Goal: Transaction & Acquisition: Obtain resource

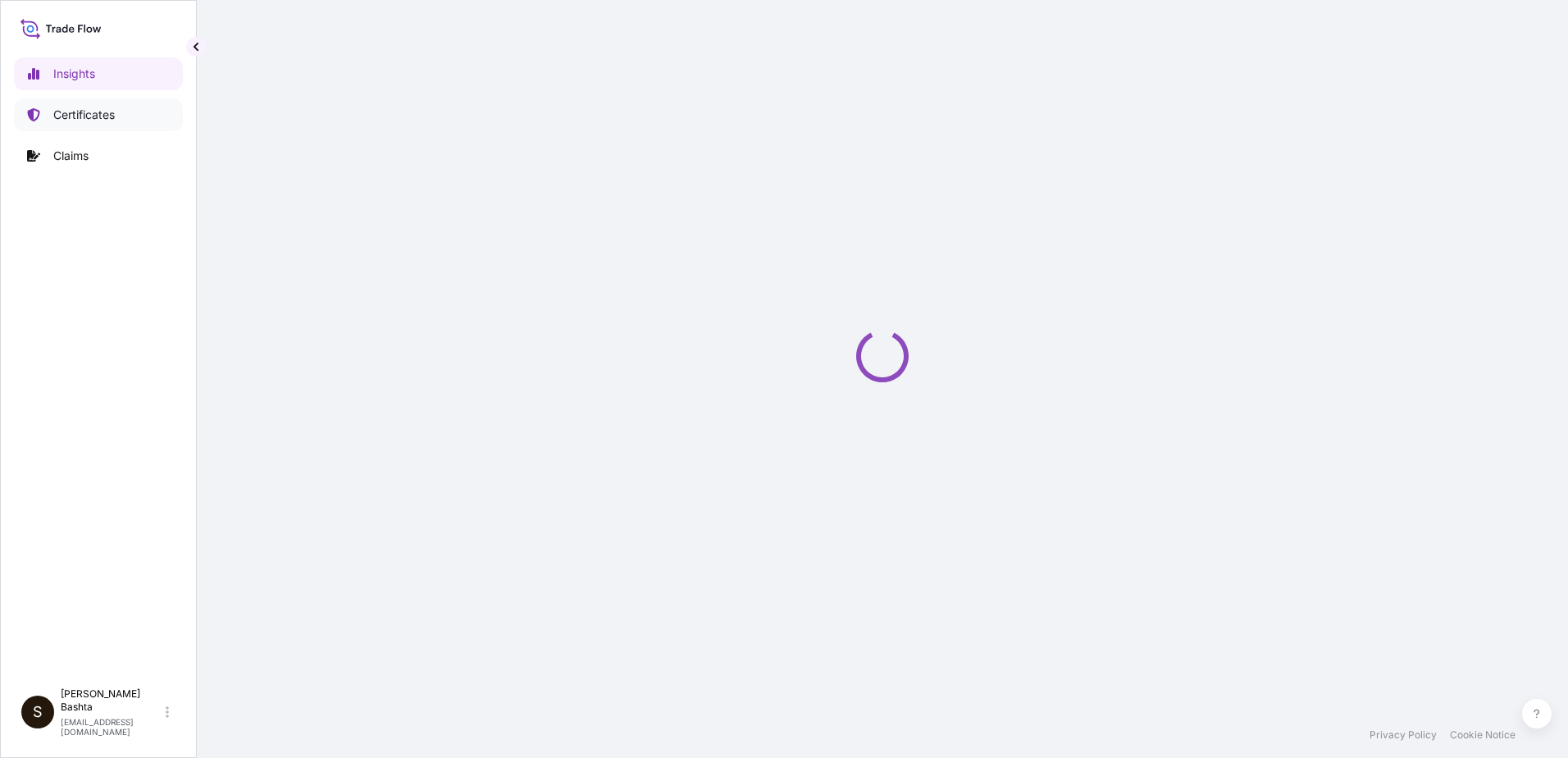
click at [118, 116] on link "Certificates" at bounding box center [98, 115] width 169 height 33
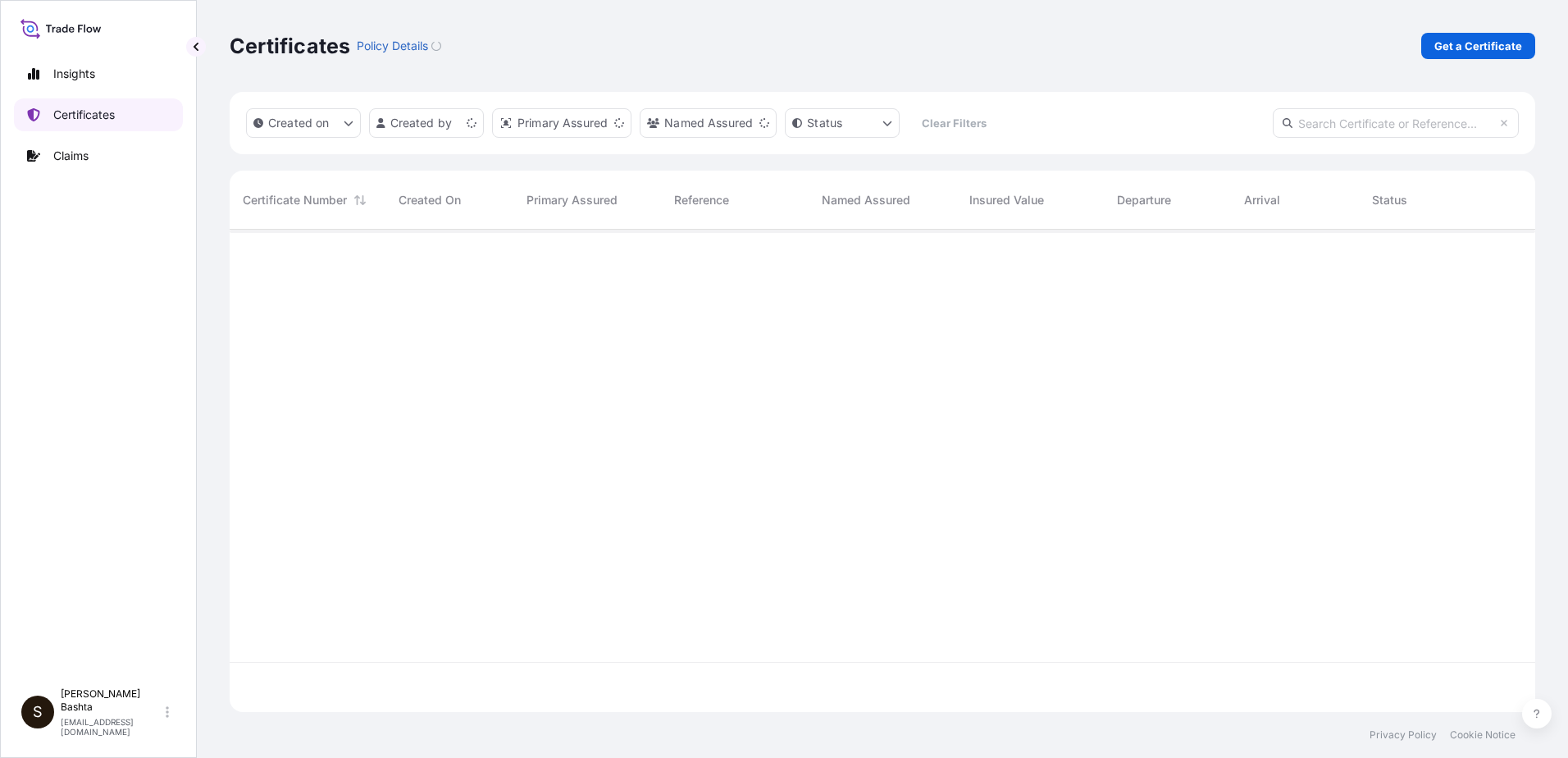
scroll to position [479, 1294]
click at [1468, 48] on p "Get a Certificate" at bounding box center [1479, 46] width 87 height 17
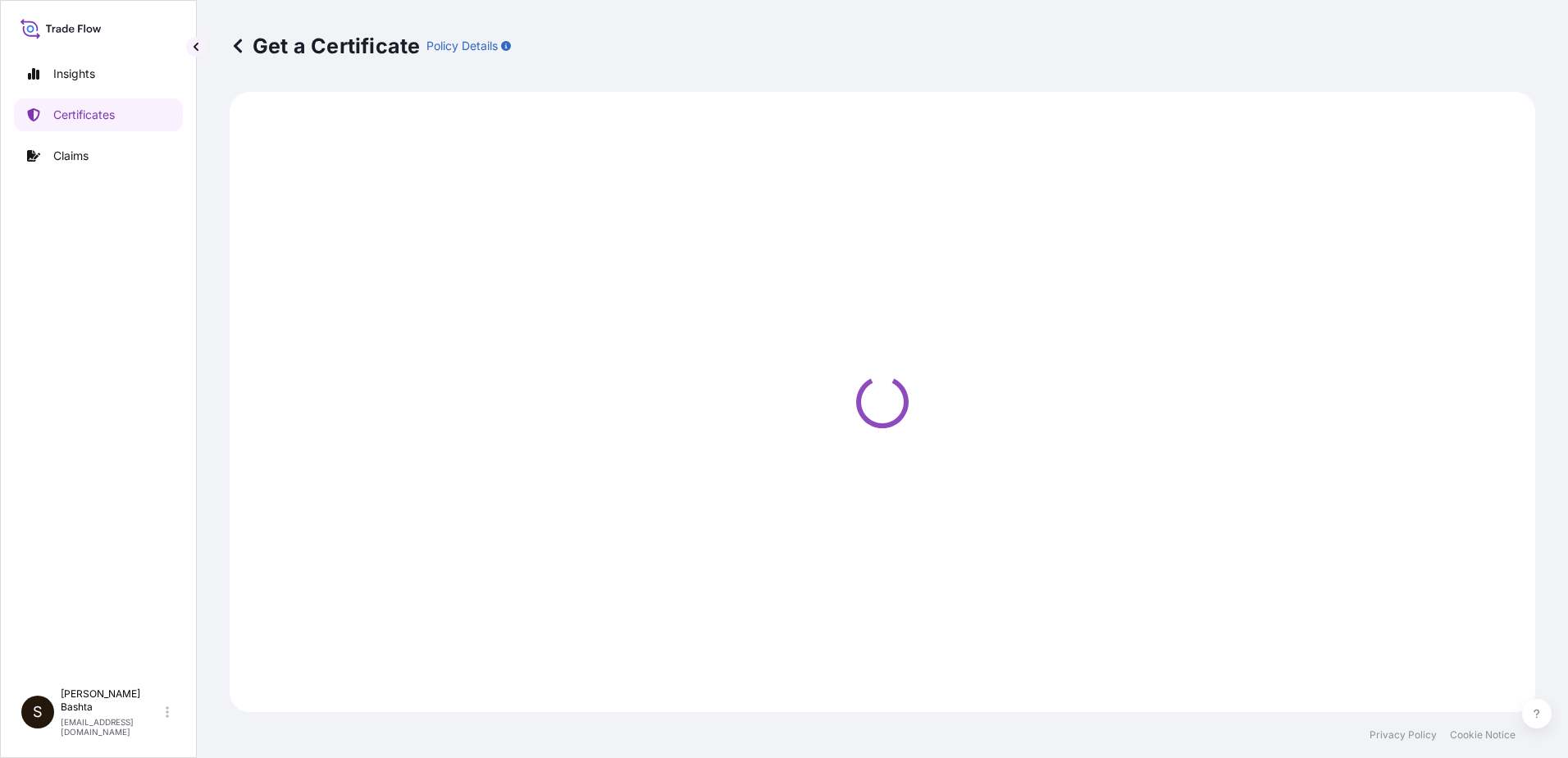
select select "Barge"
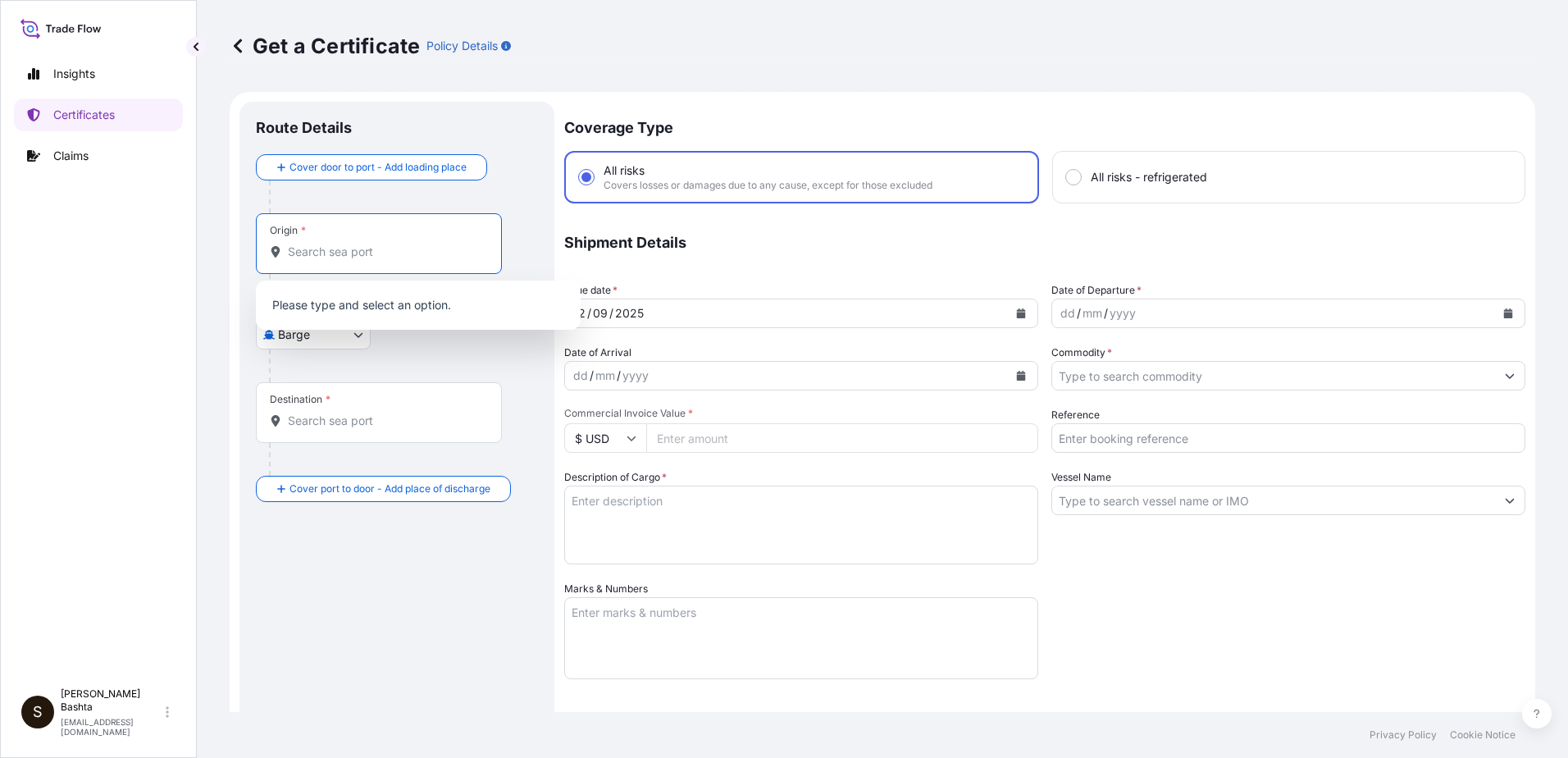
click at [310, 247] on input "Origin *" at bounding box center [384, 252] width 193 height 17
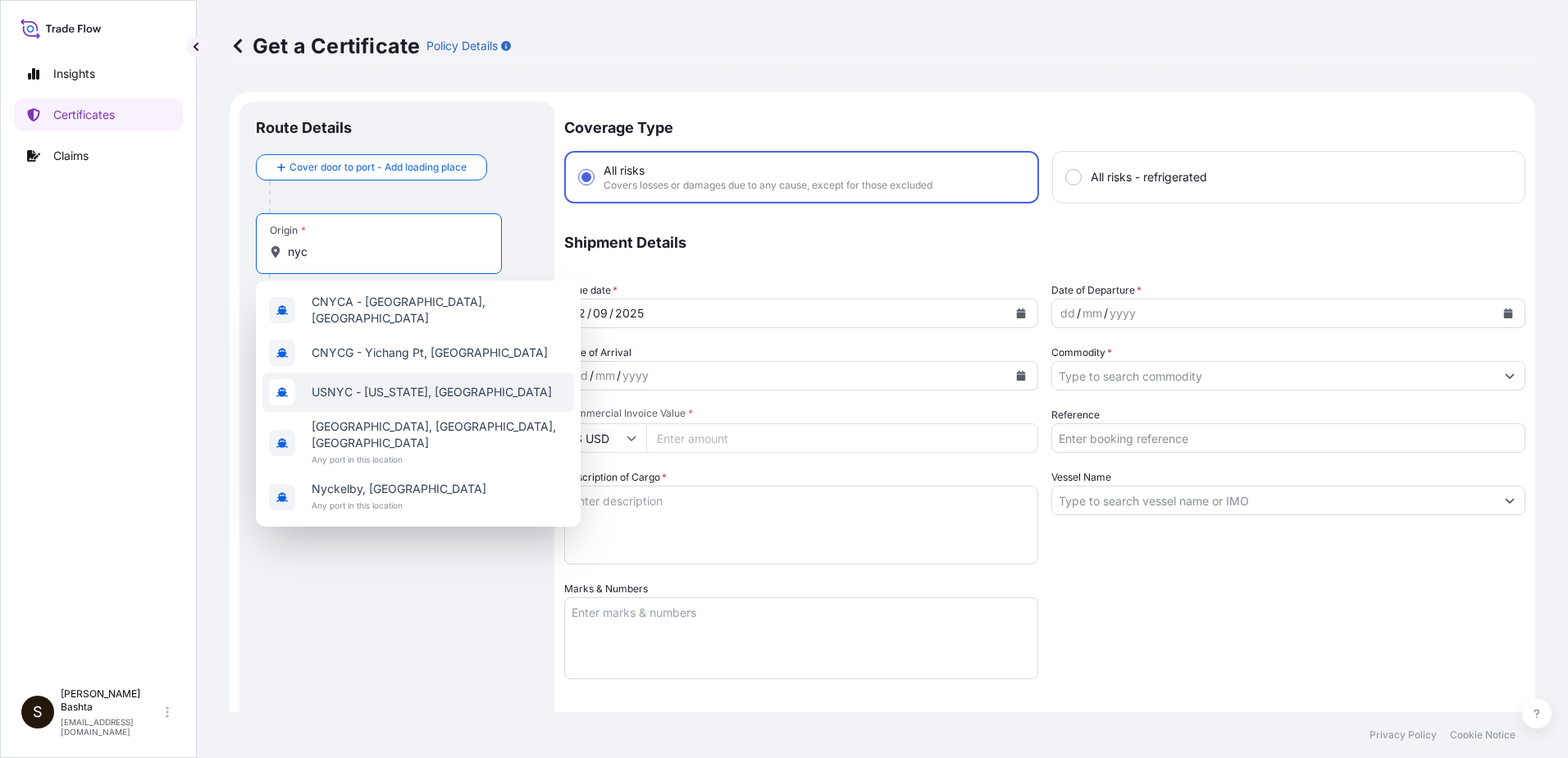
click at [372, 386] on span "USNYC - [US_STATE], [GEOGRAPHIC_DATA]" at bounding box center [432, 392] width 240 height 17
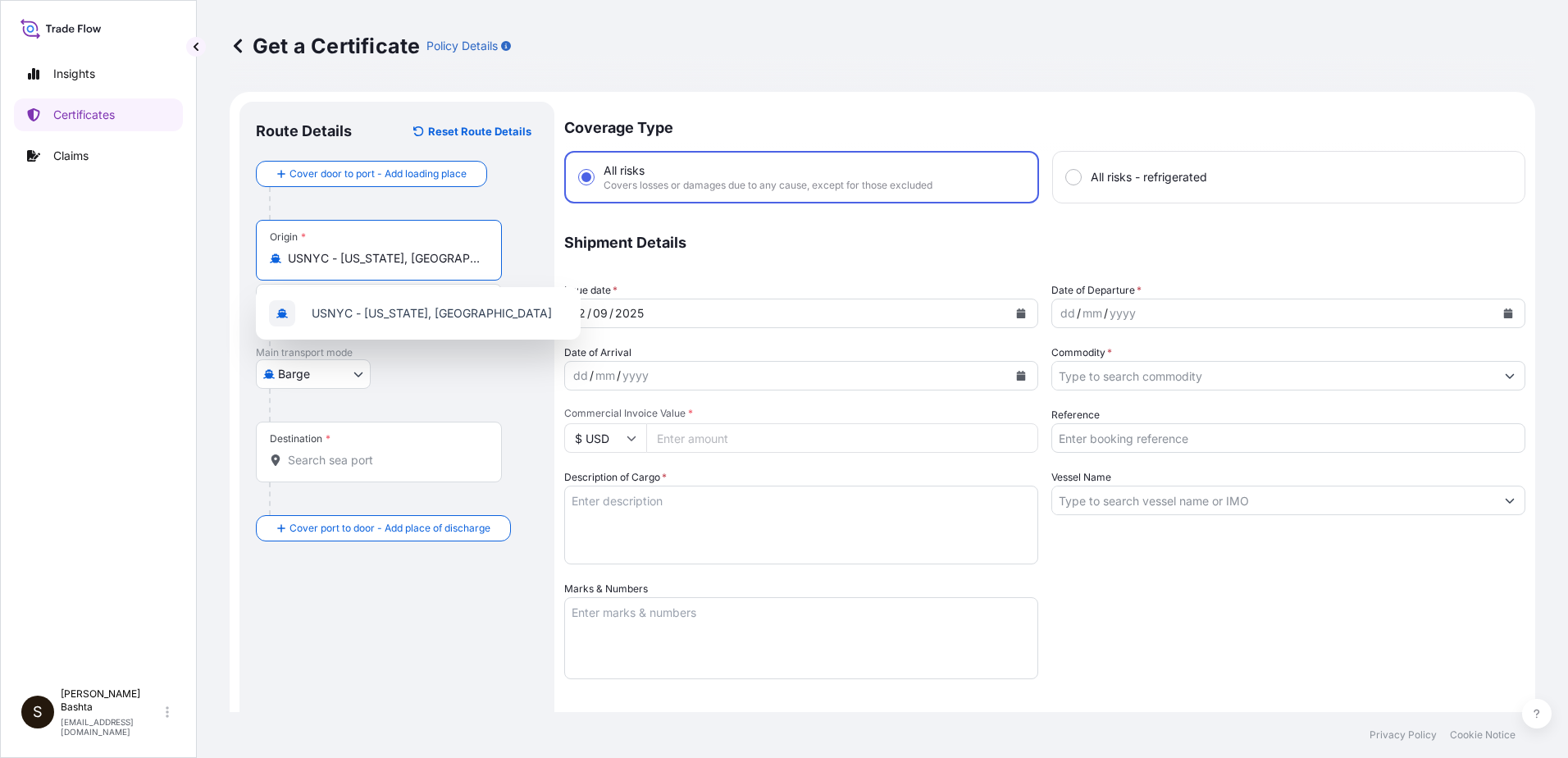
type input "USNYC - [US_STATE], [GEOGRAPHIC_DATA]"
click at [352, 374] on body "0 options available. 5 options available. 1 option available. 0 options availab…" at bounding box center [784, 379] width 1568 height 758
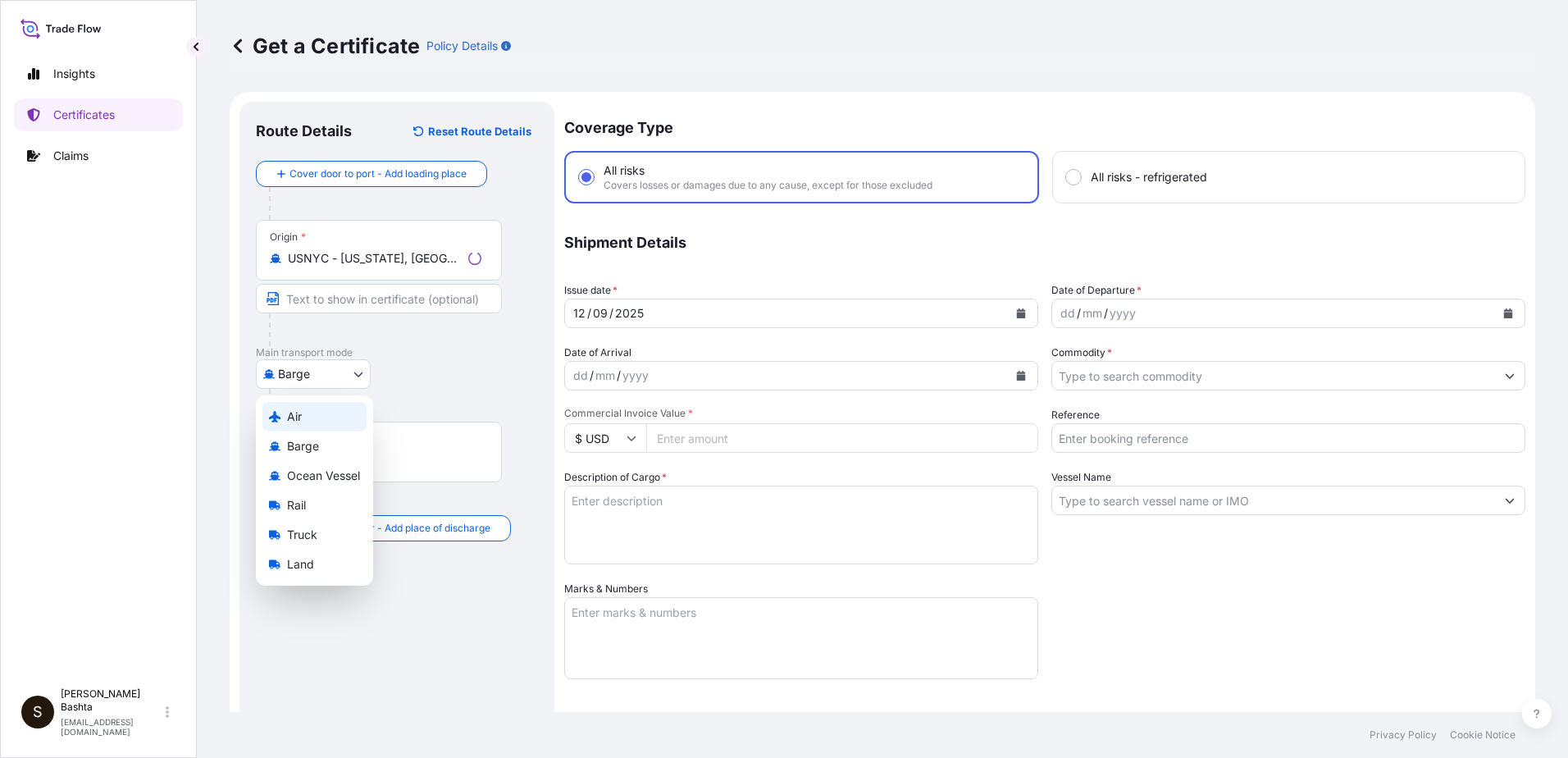
click at [283, 416] on div "Air" at bounding box center [314, 416] width 104 height 29
select select "Air"
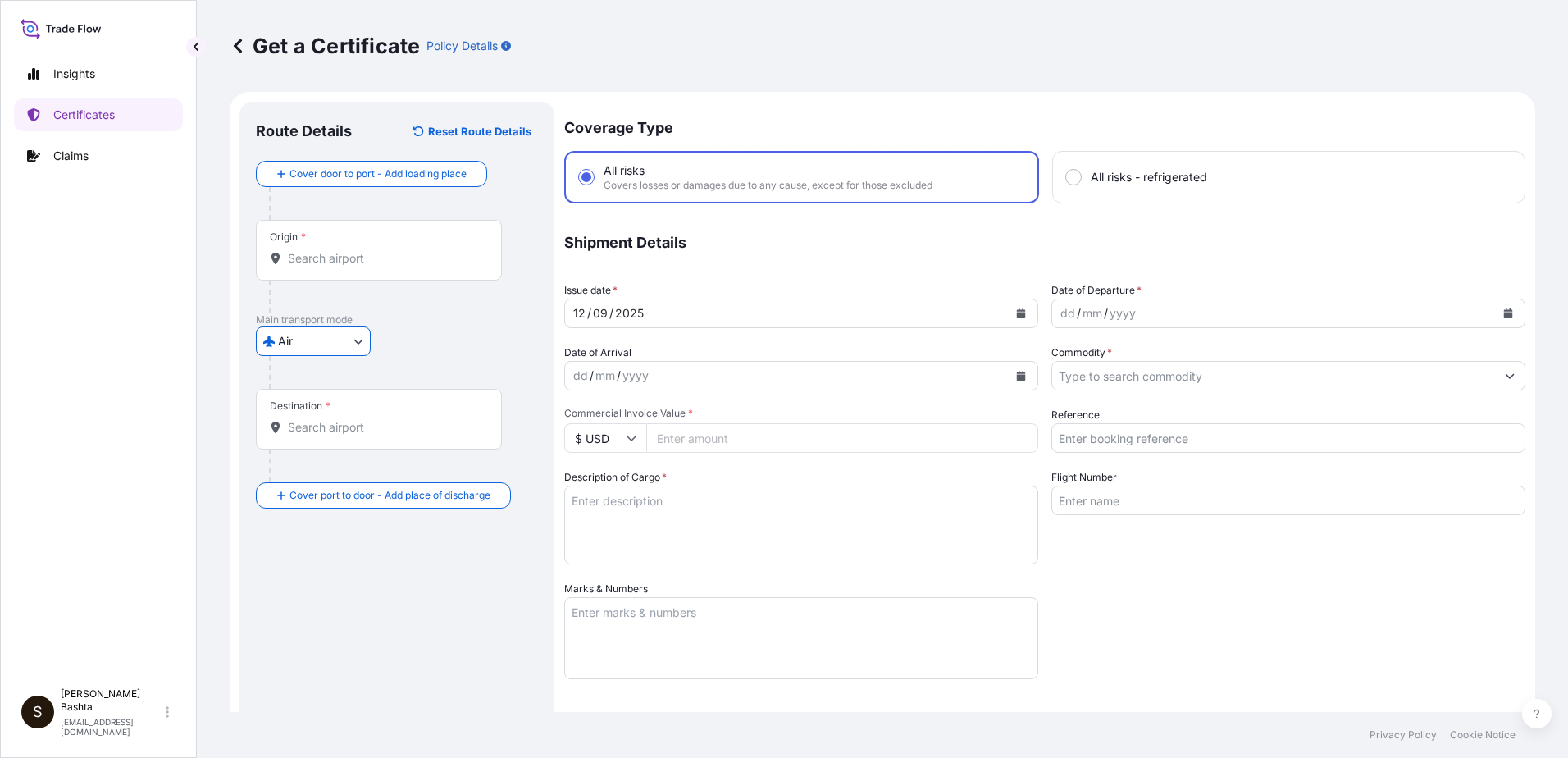
click at [339, 434] on input "Destination *" at bounding box center [384, 427] width 193 height 17
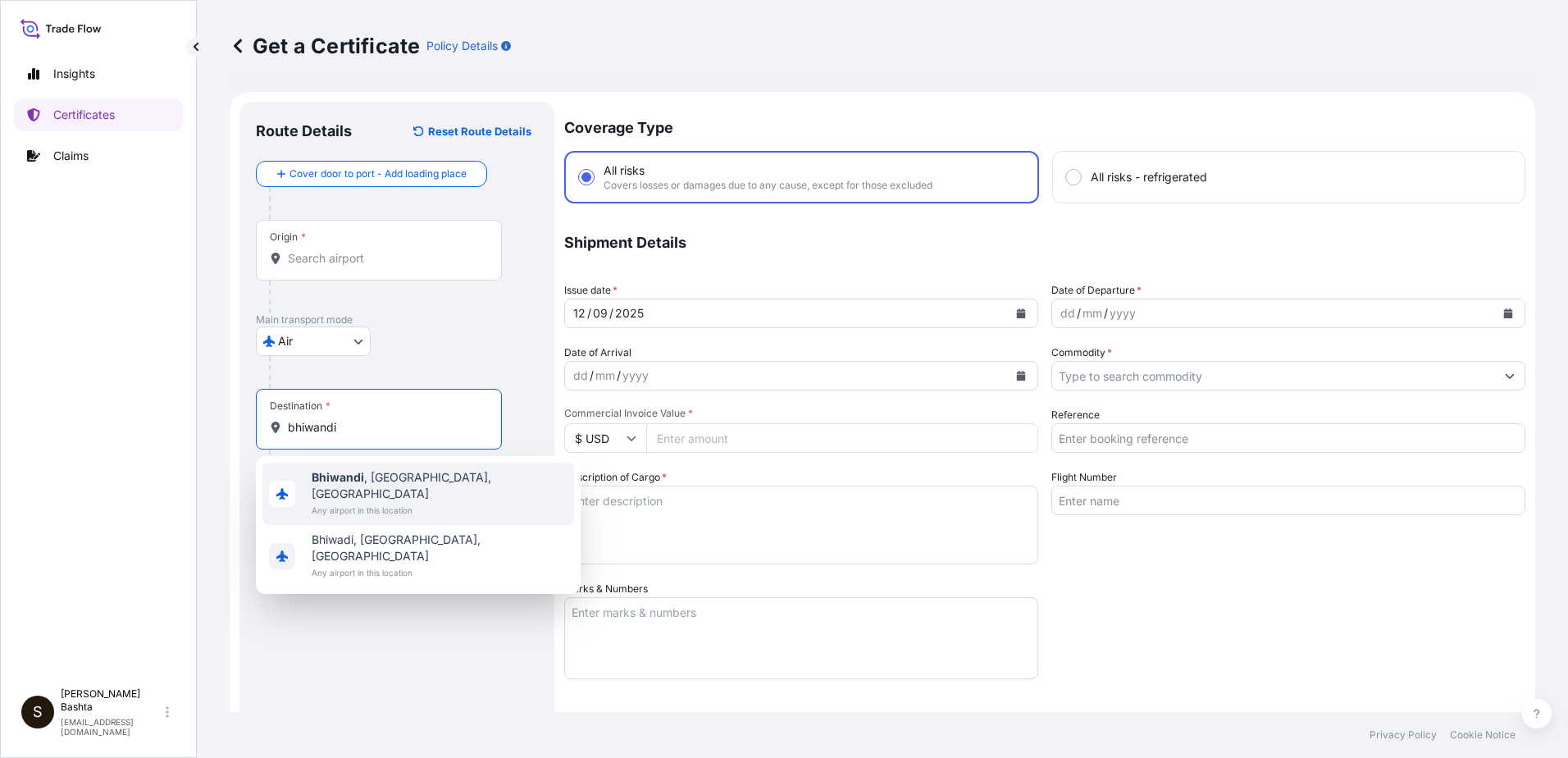
click at [387, 479] on span "[GEOGRAPHIC_DATA] , [GEOGRAPHIC_DATA], [GEOGRAPHIC_DATA]" at bounding box center [439, 486] width 256 height 33
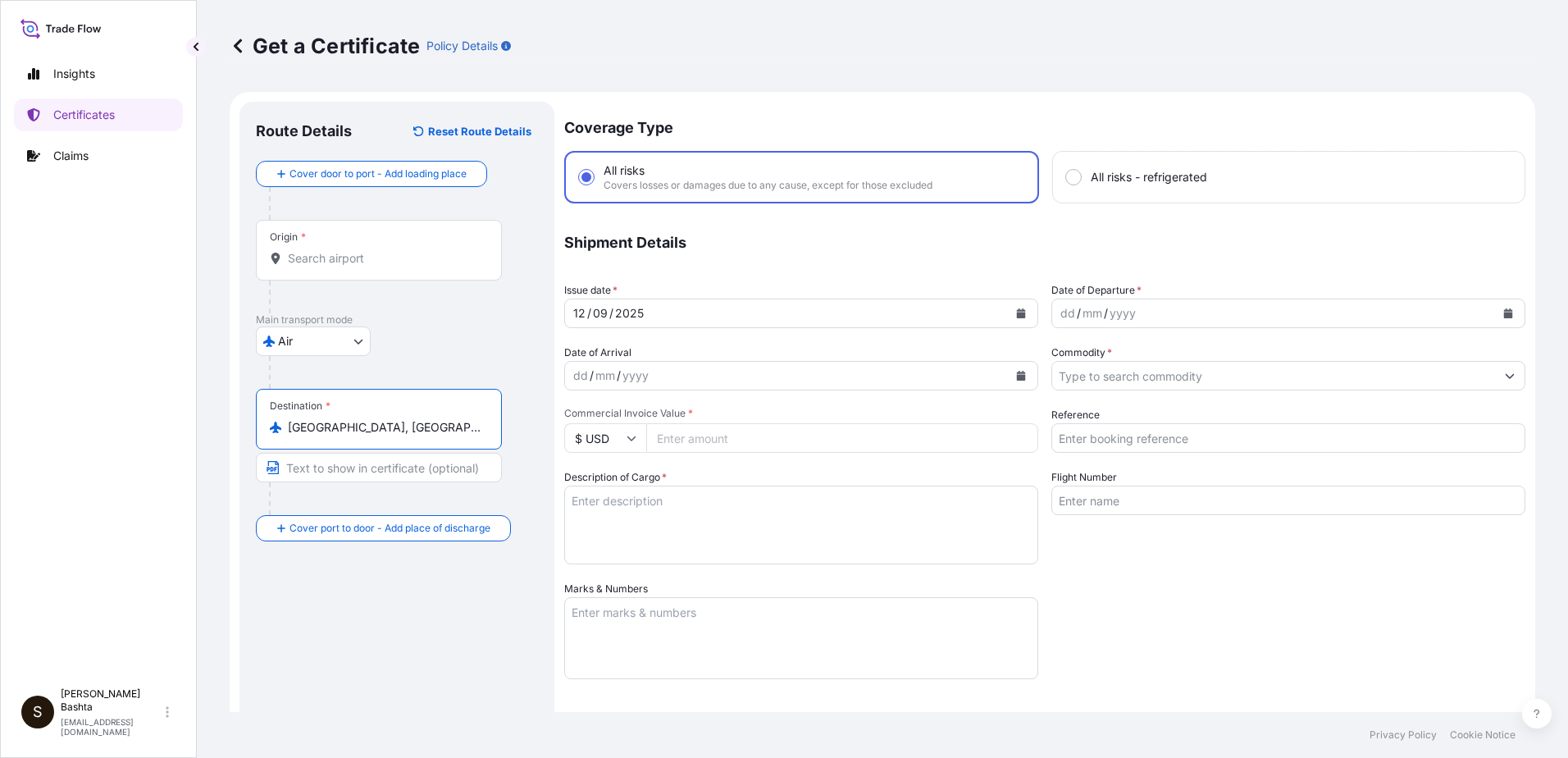
type input "[GEOGRAPHIC_DATA], [GEOGRAPHIC_DATA], [GEOGRAPHIC_DATA]"
click at [1062, 317] on div "dd" at bounding box center [1067, 313] width 18 height 19
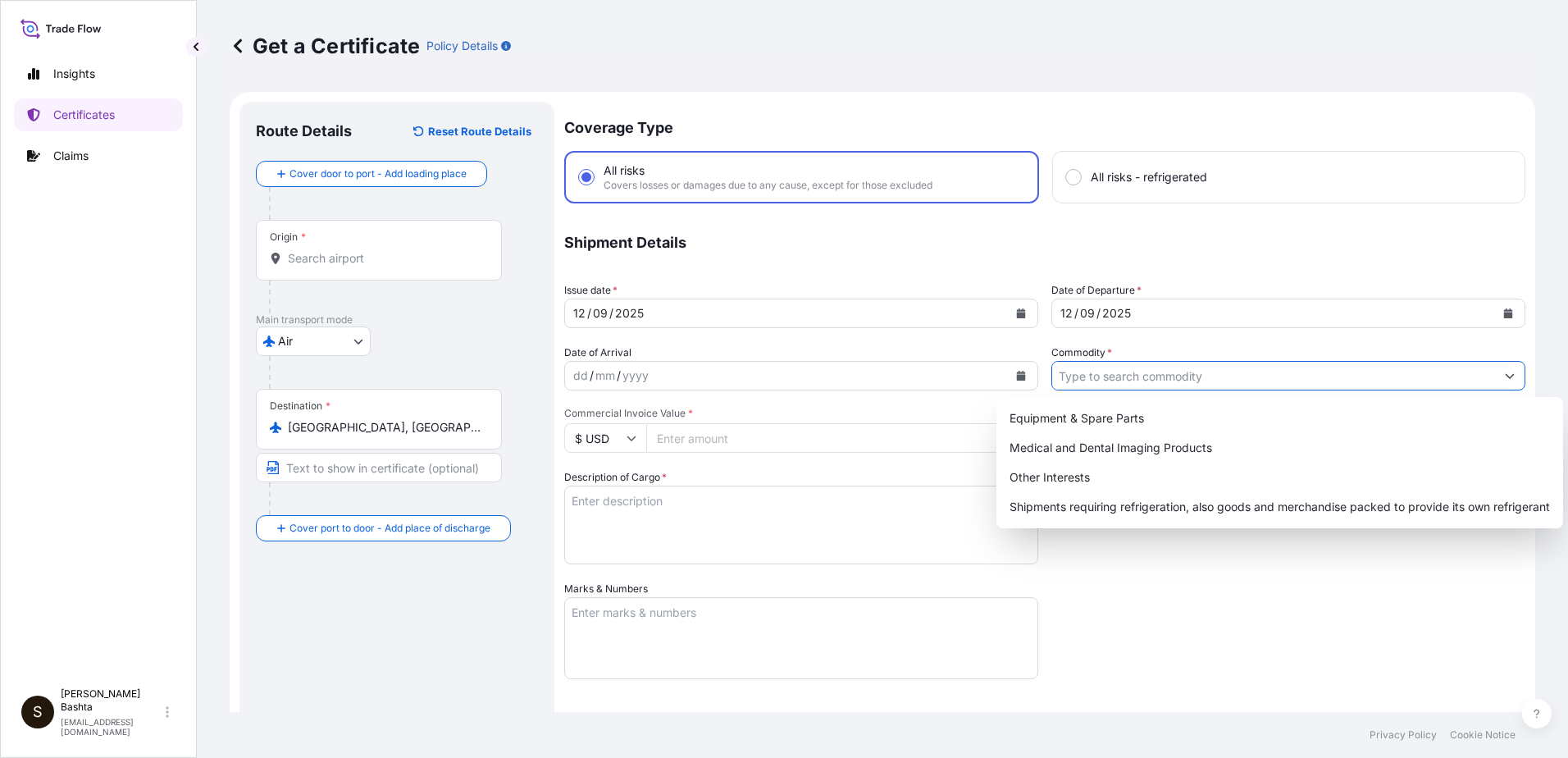
click at [1505, 372] on icon "Show suggestions" at bounding box center [1510, 375] width 10 height 10
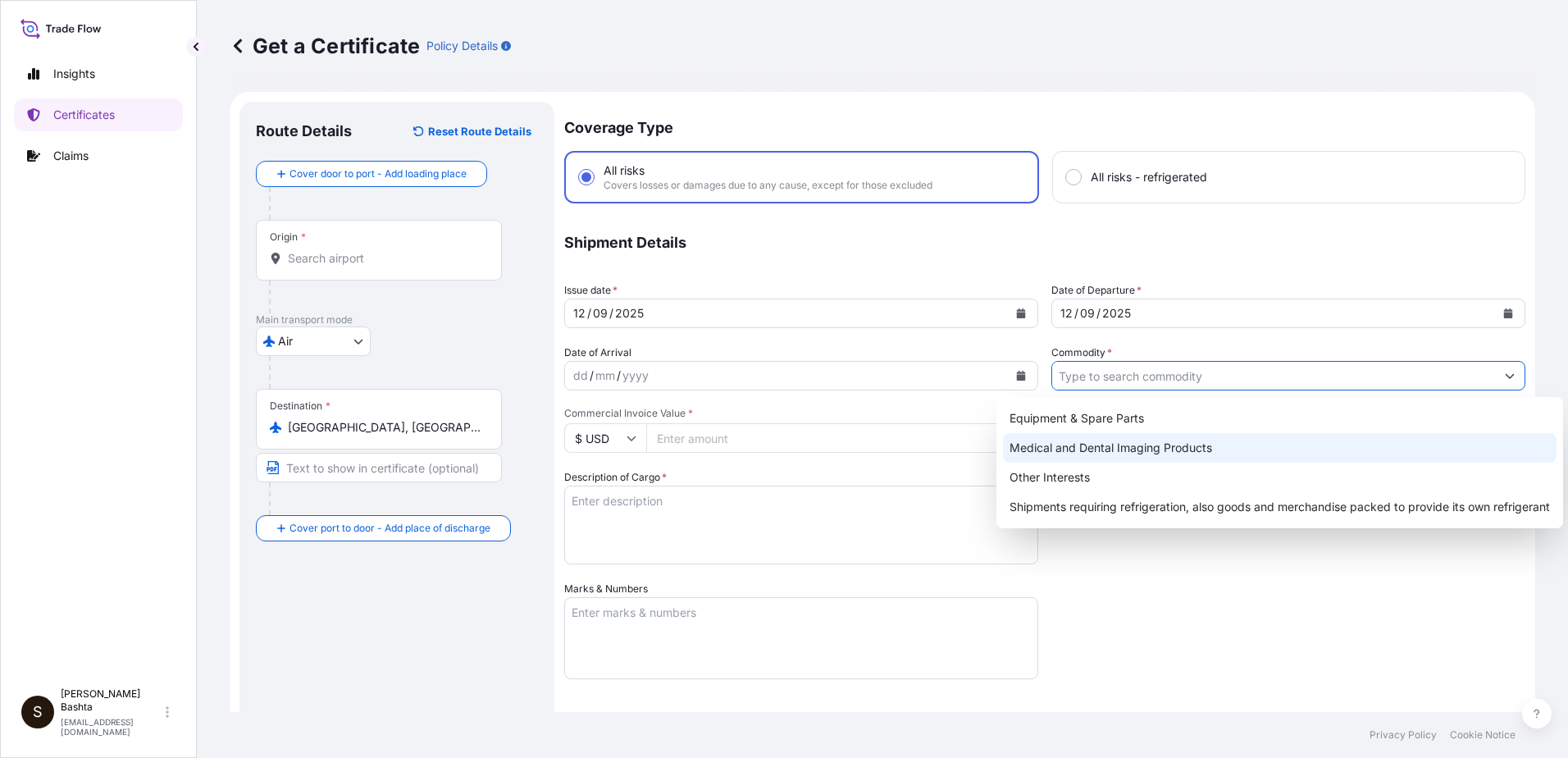
click at [1142, 449] on div "Medical and Dental Imaging Products" at bounding box center [1280, 448] width 554 height 29
type input "Medical and Dental Imaging Products"
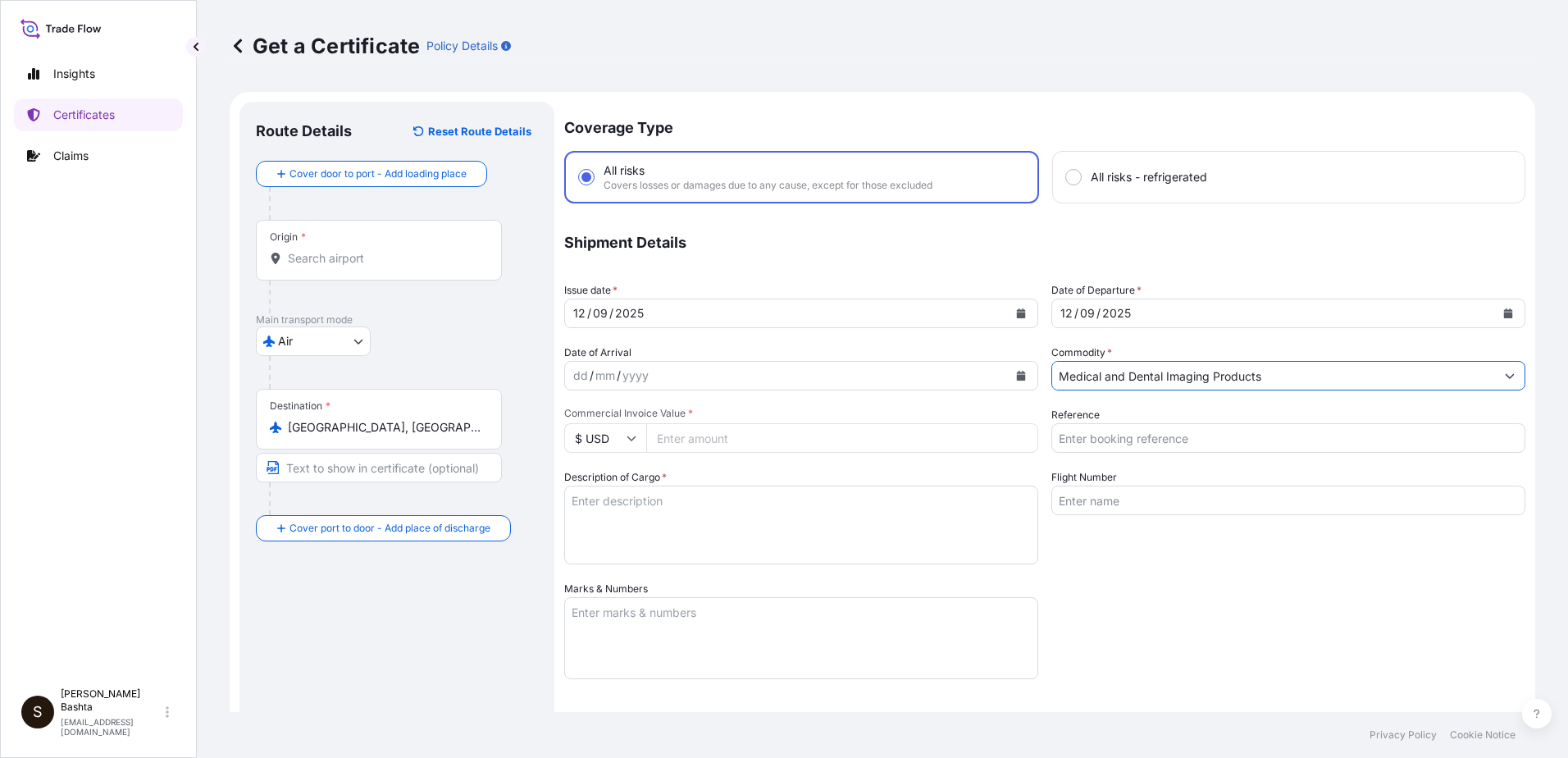
click at [1088, 442] on input "Reference" at bounding box center [1289, 437] width 474 height 29
type input "21244296"
click at [701, 438] on input "Commercial Invoice Value *" at bounding box center [842, 437] width 392 height 29
type input "534.28"
click at [639, 511] on textarea "Description of Cargo *" at bounding box center [802, 525] width 474 height 79
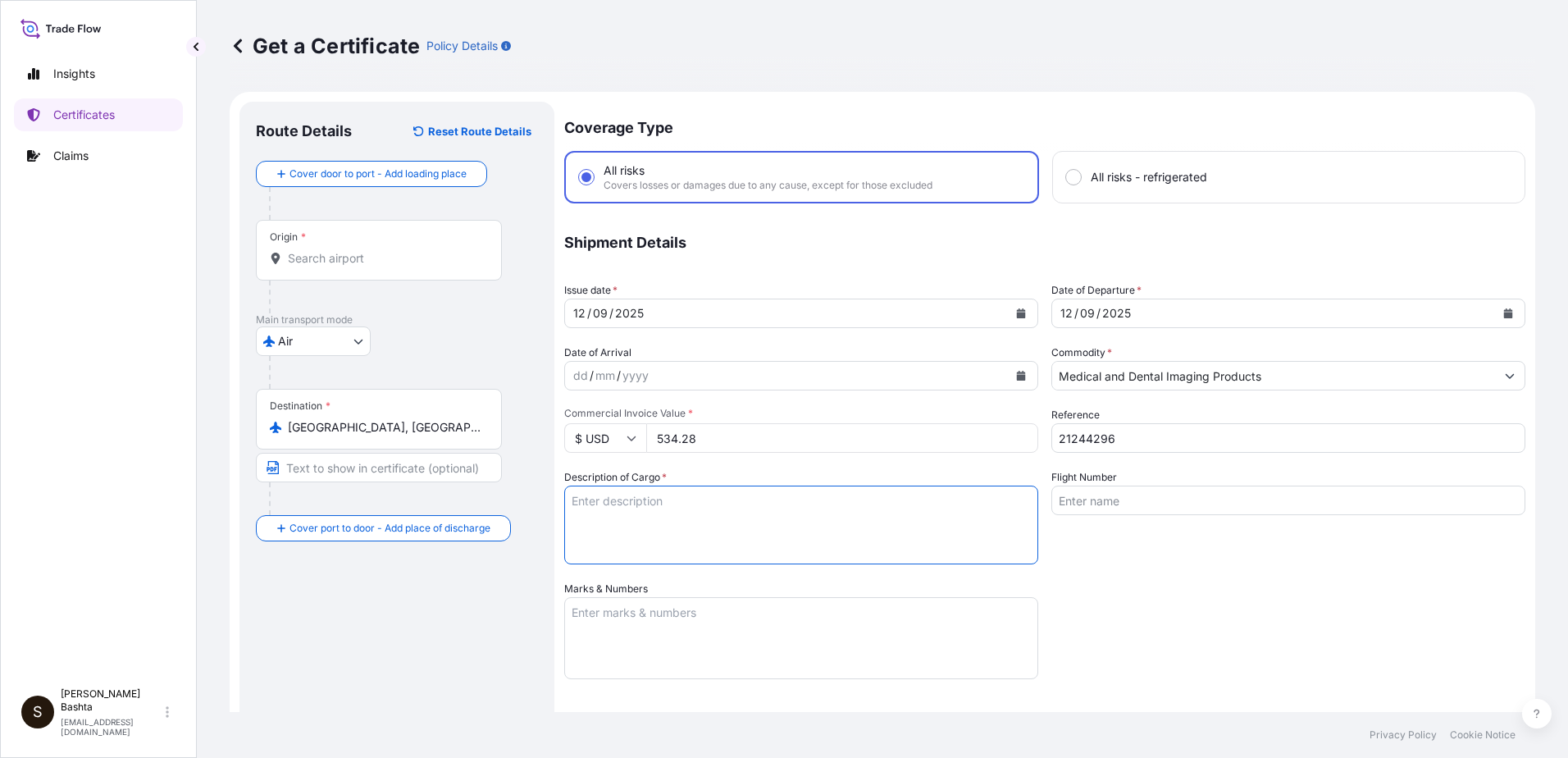
type textarea "MEDICAL AND DENTAL IMAGING PRODUCTS"
type input "Air"
type input "32008"
click at [625, 625] on textarea "Marks & Numbers" at bounding box center [802, 637] width 474 height 82
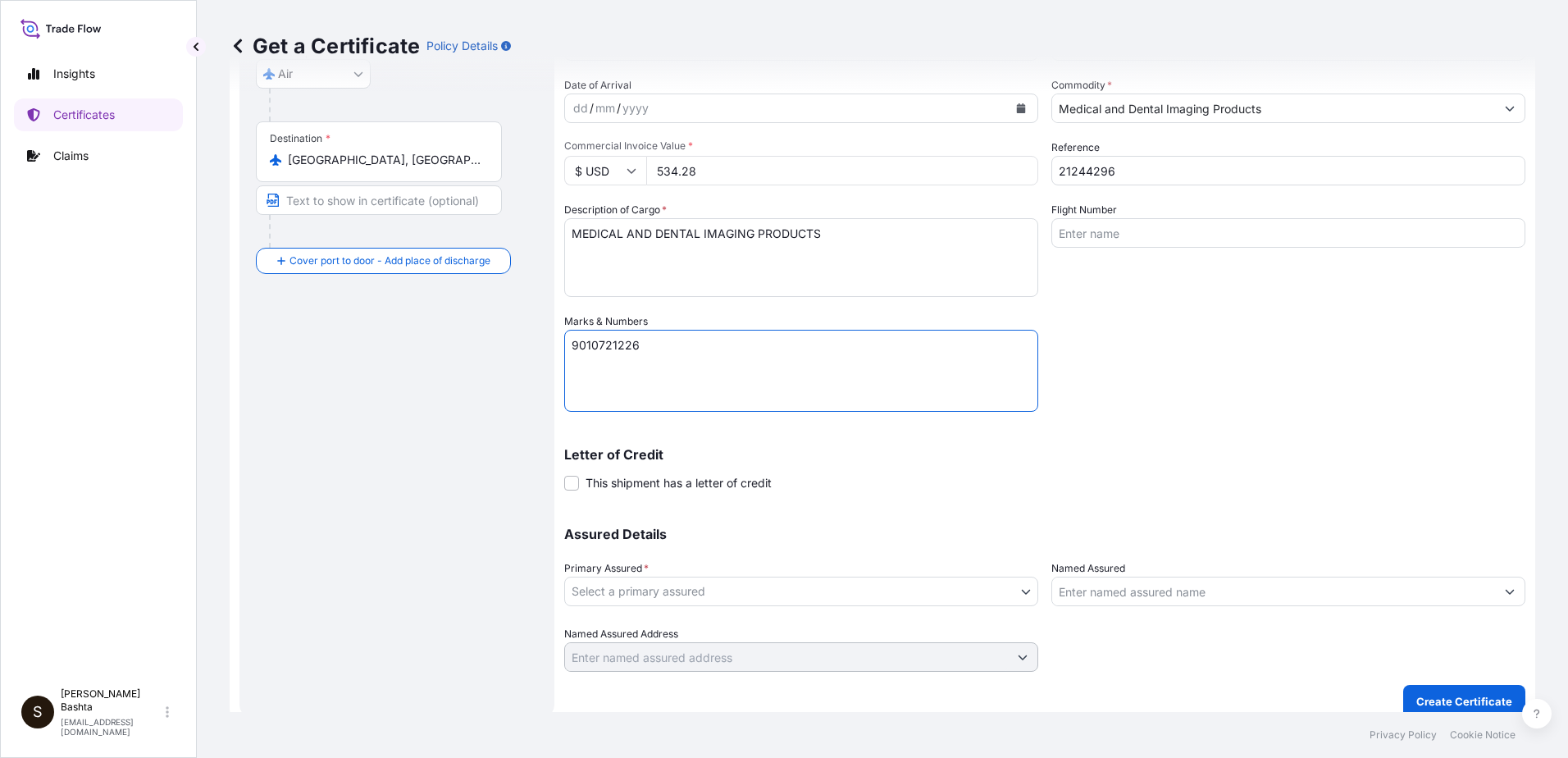
scroll to position [283, 0]
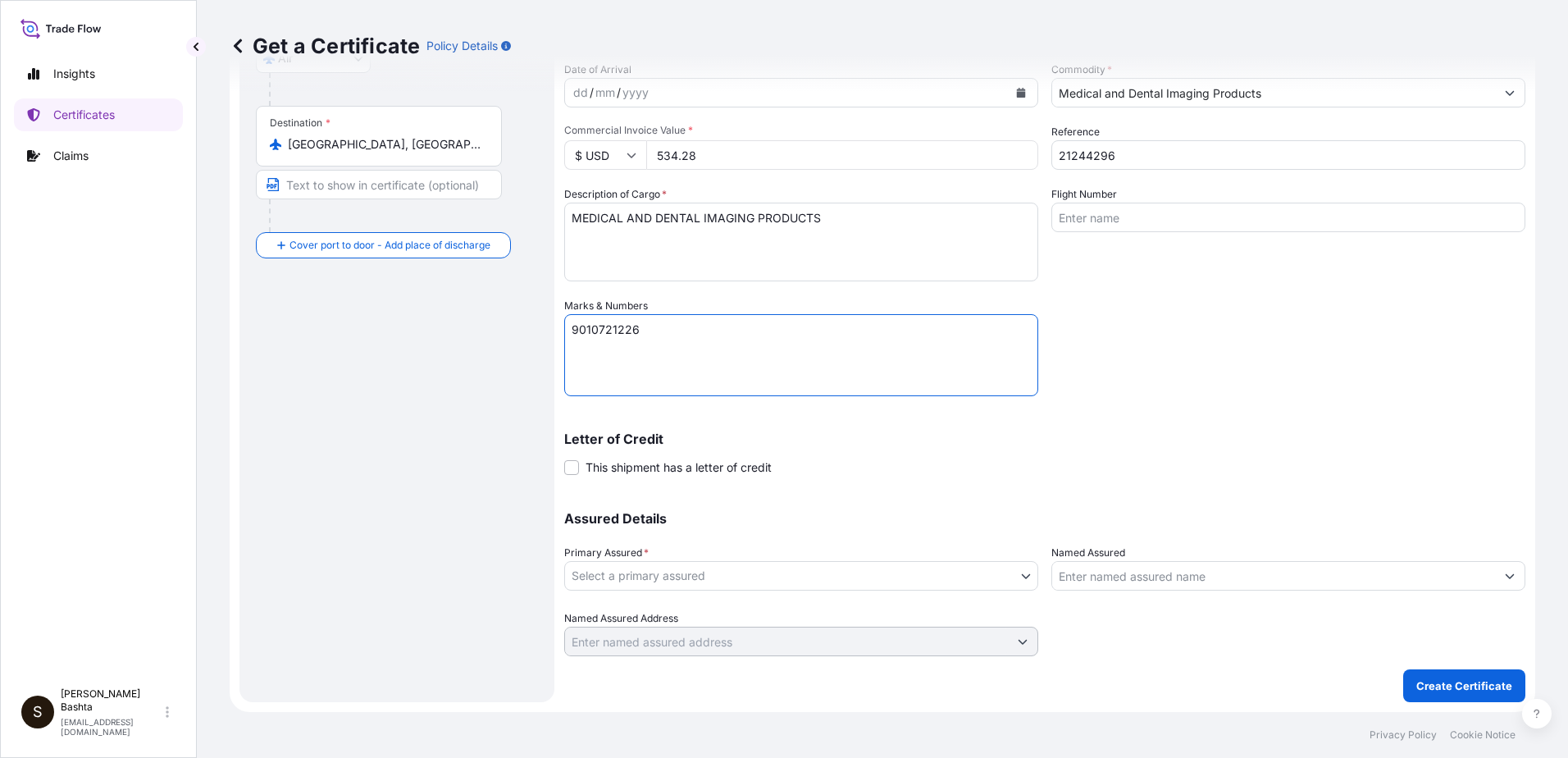
type textarea "9010721226"
click at [1017, 574] on body "Insights Certificates Claims S [PERSON_NAME] [PERSON_NAME][EMAIL_ADDRESS][PERSO…" at bounding box center [784, 379] width 1568 height 758
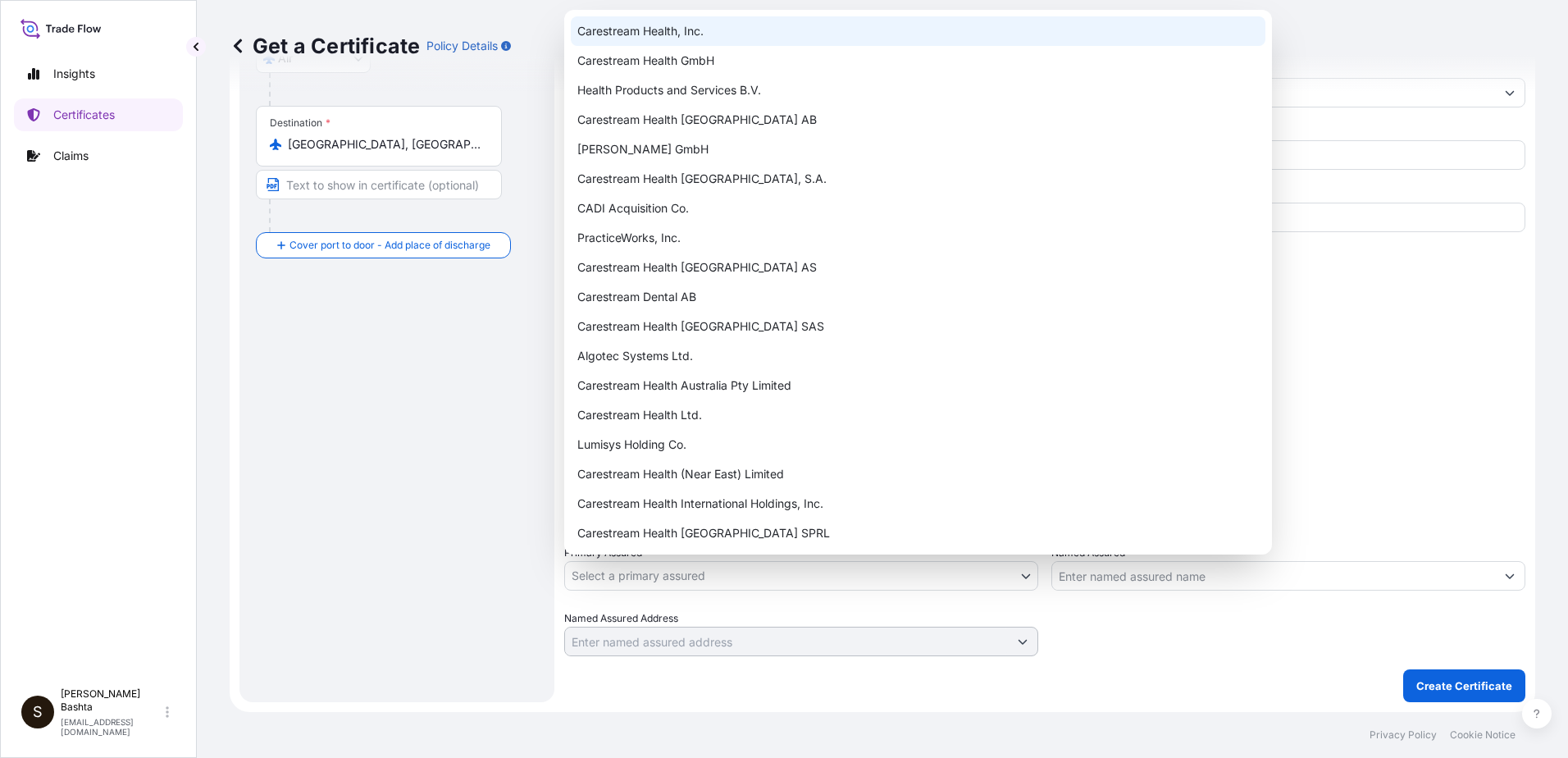
click at [696, 30] on div "Carestream Health, Inc." at bounding box center [918, 31] width 695 height 29
select select "32008"
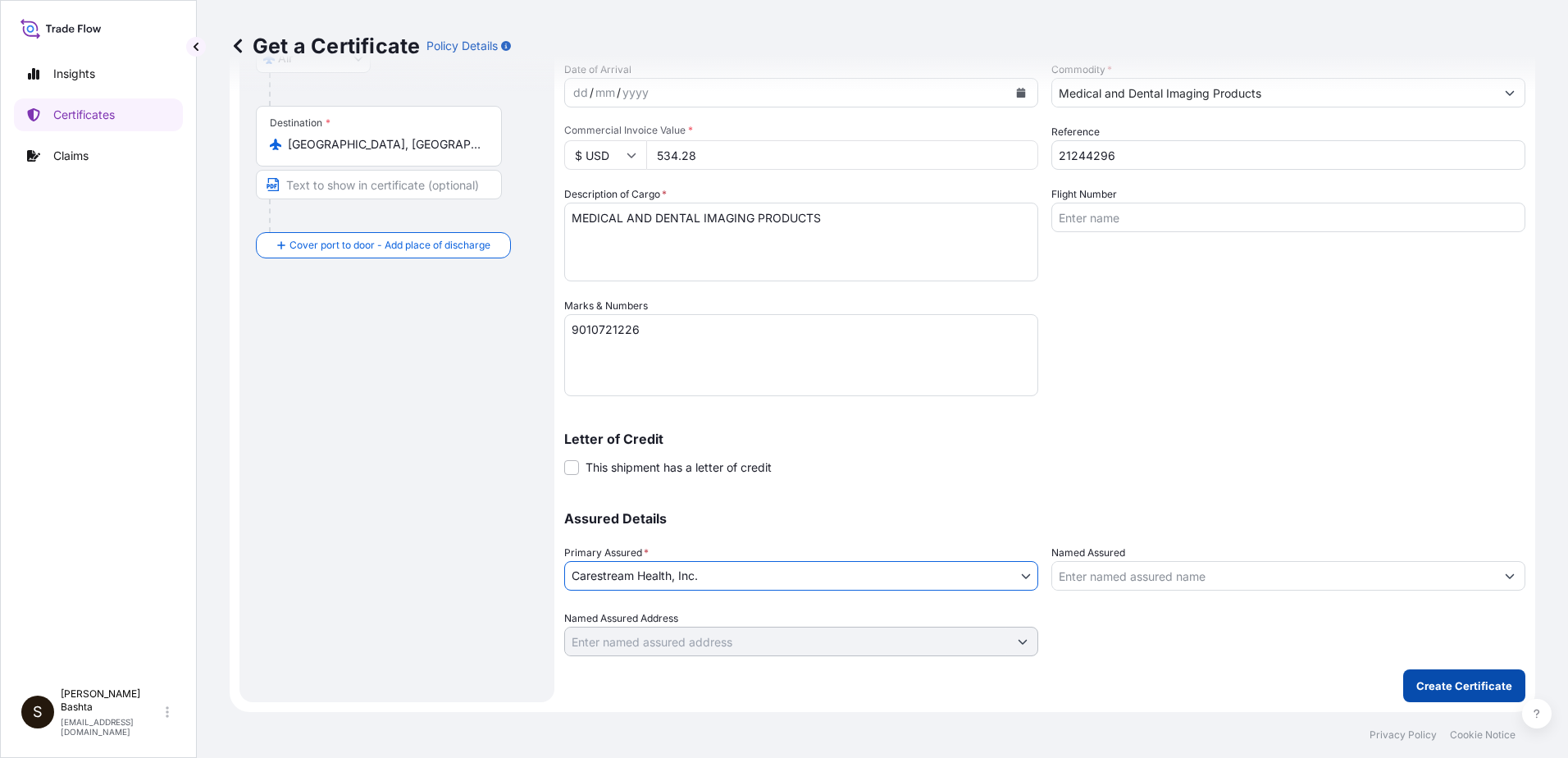
click at [1443, 686] on p "Create Certificate" at bounding box center [1464, 685] width 96 height 17
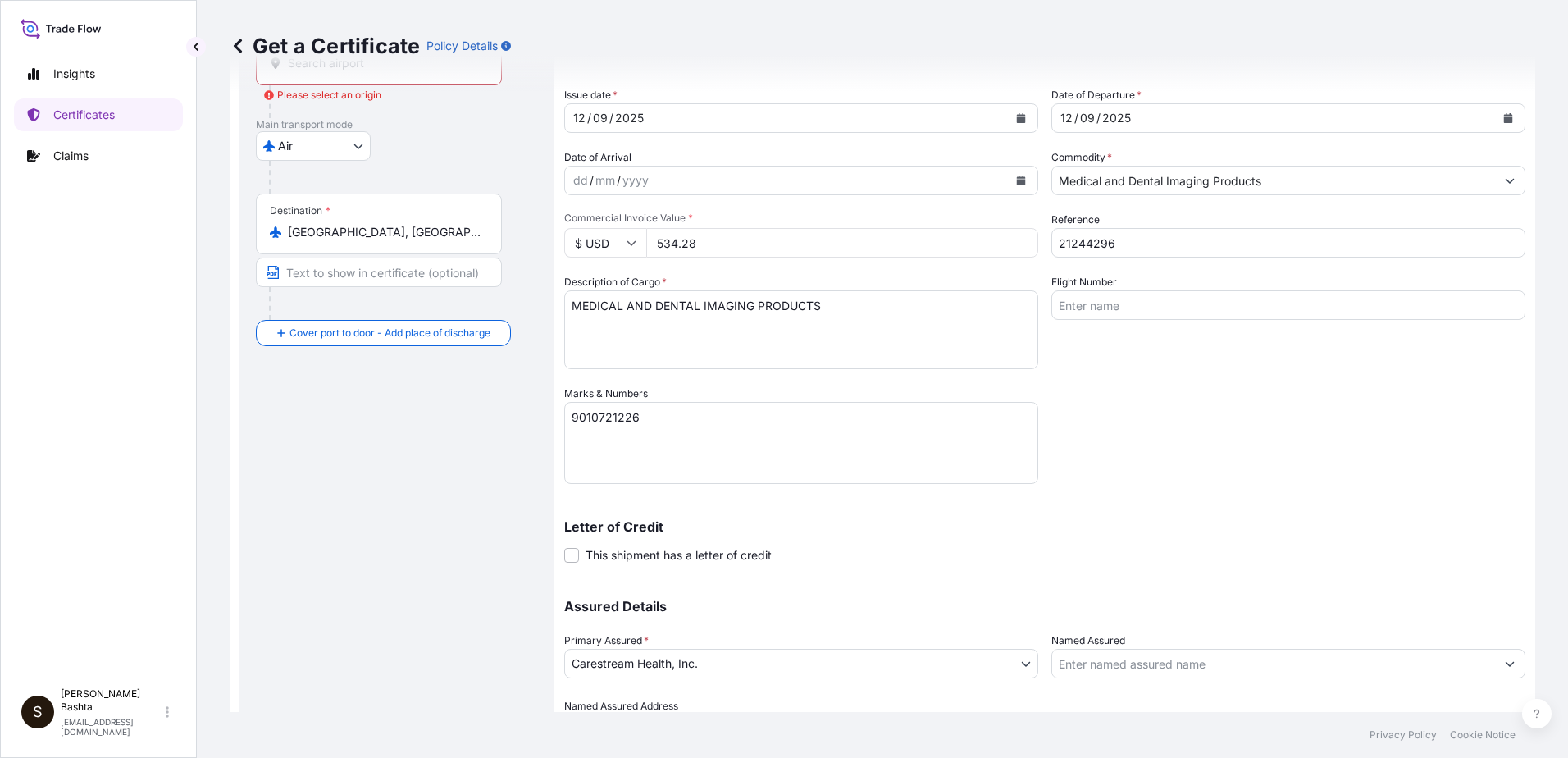
scroll to position [0, 0]
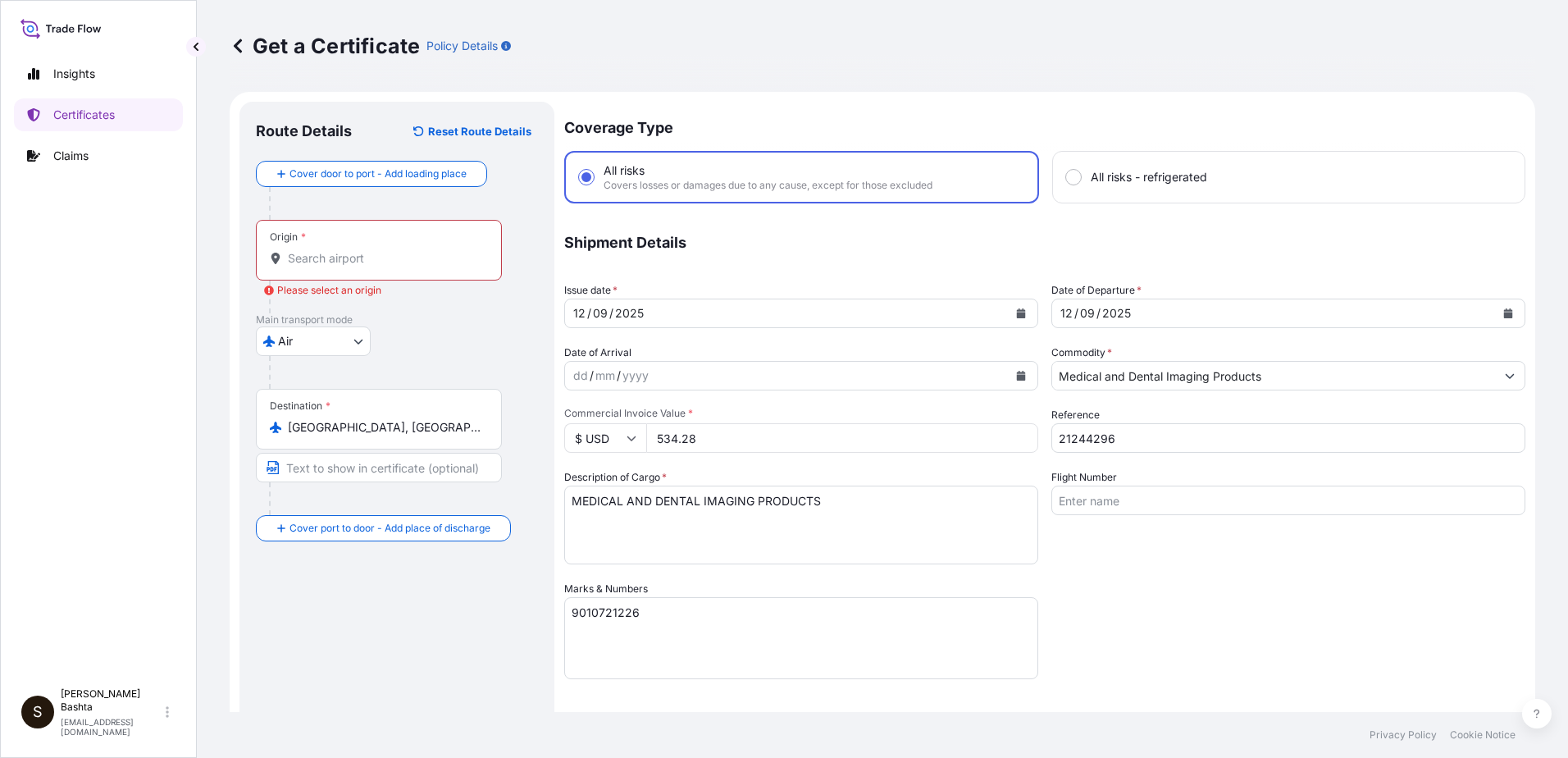
click at [329, 244] on div "Origin *" at bounding box center [378, 250] width 246 height 60
click at [329, 250] on input "Origin * Please select an origin" at bounding box center [384, 258] width 193 height 17
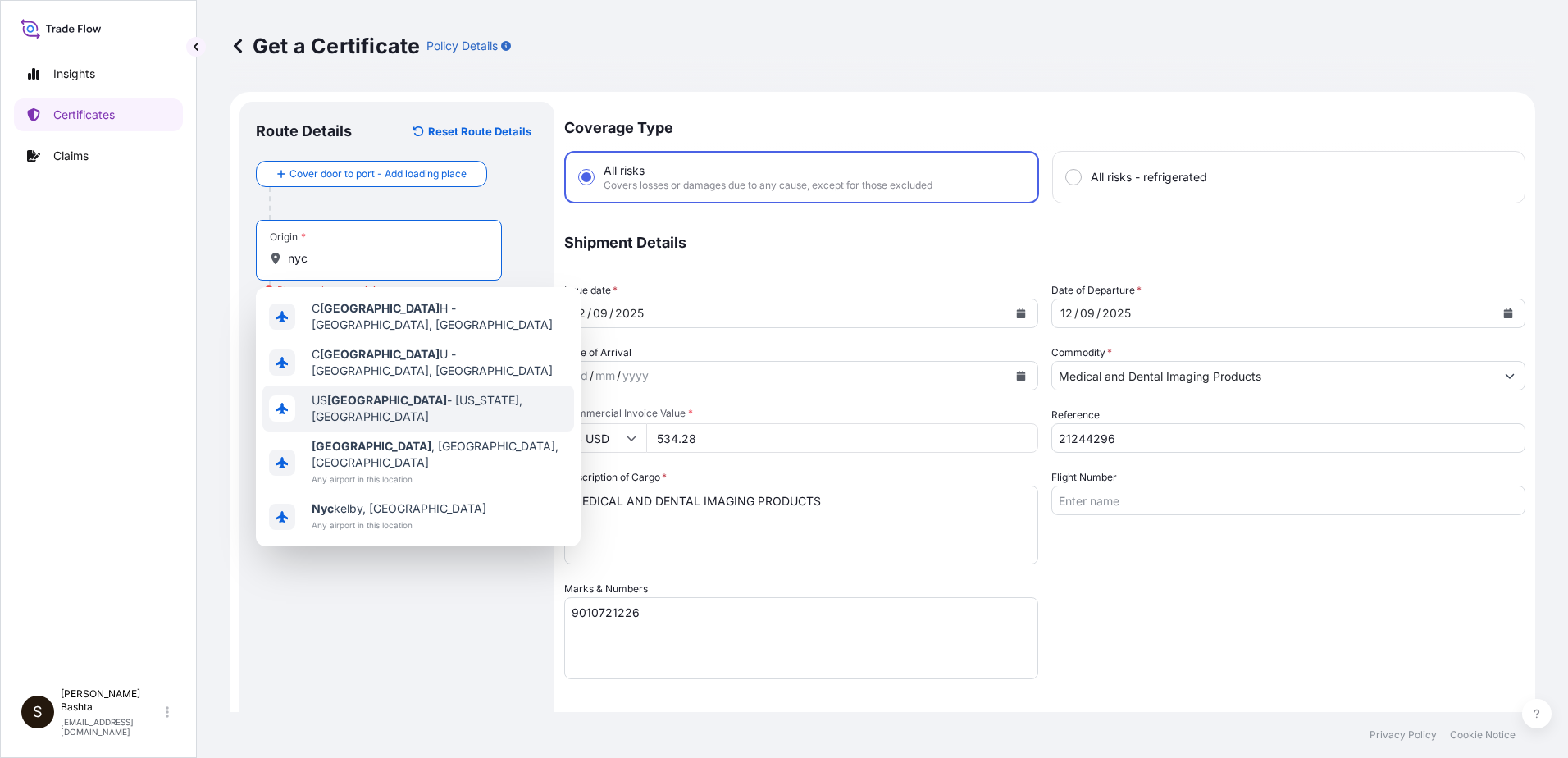
click at [356, 400] on div "US [GEOGRAPHIC_DATA] - [US_STATE], [GEOGRAPHIC_DATA]" at bounding box center [418, 408] width 312 height 46
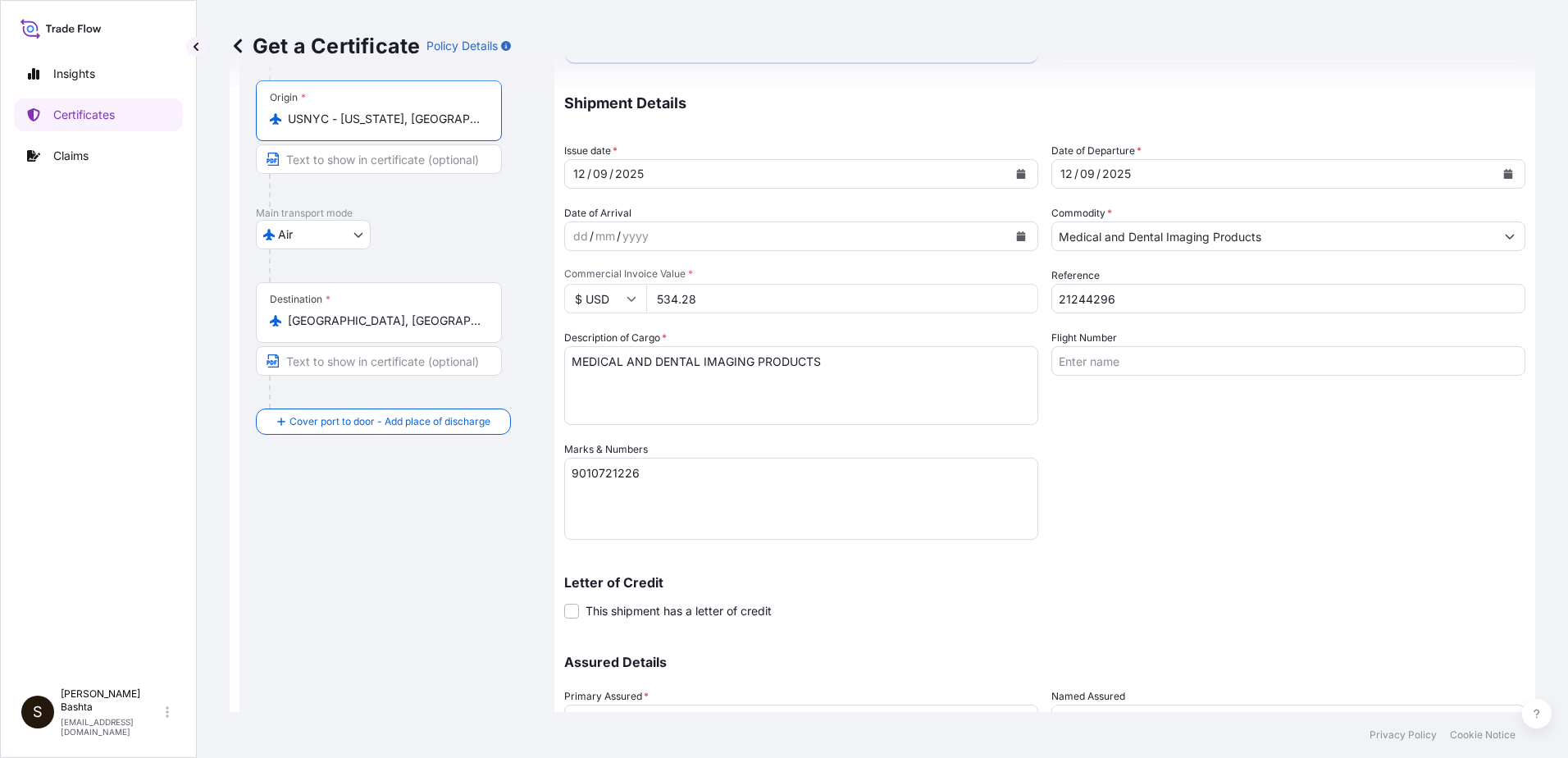
scroll to position [283, 0]
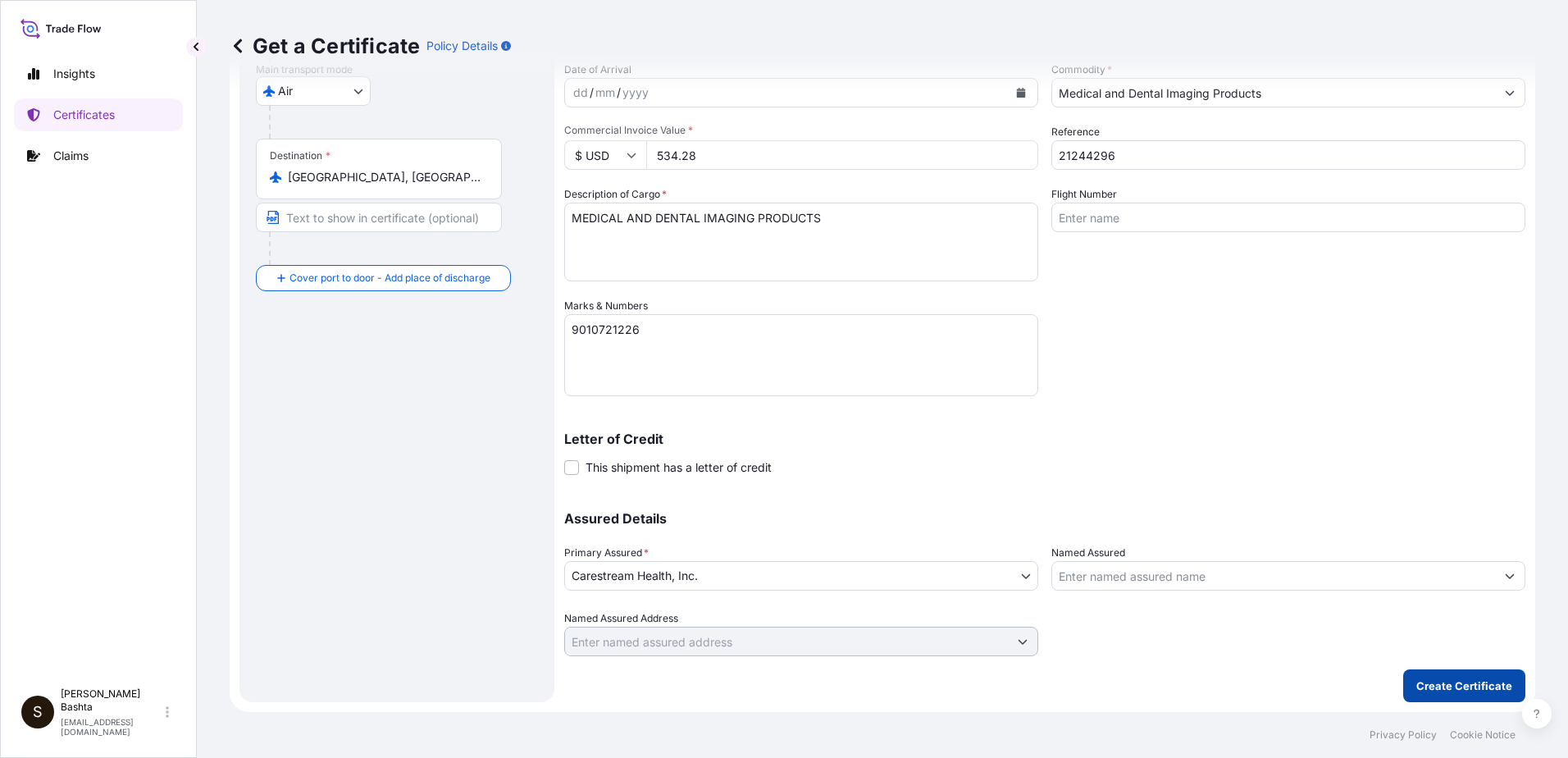
type input "USNYC - [US_STATE], [GEOGRAPHIC_DATA]"
click at [1442, 695] on button "Create Certificate" at bounding box center [1465, 686] width 122 height 33
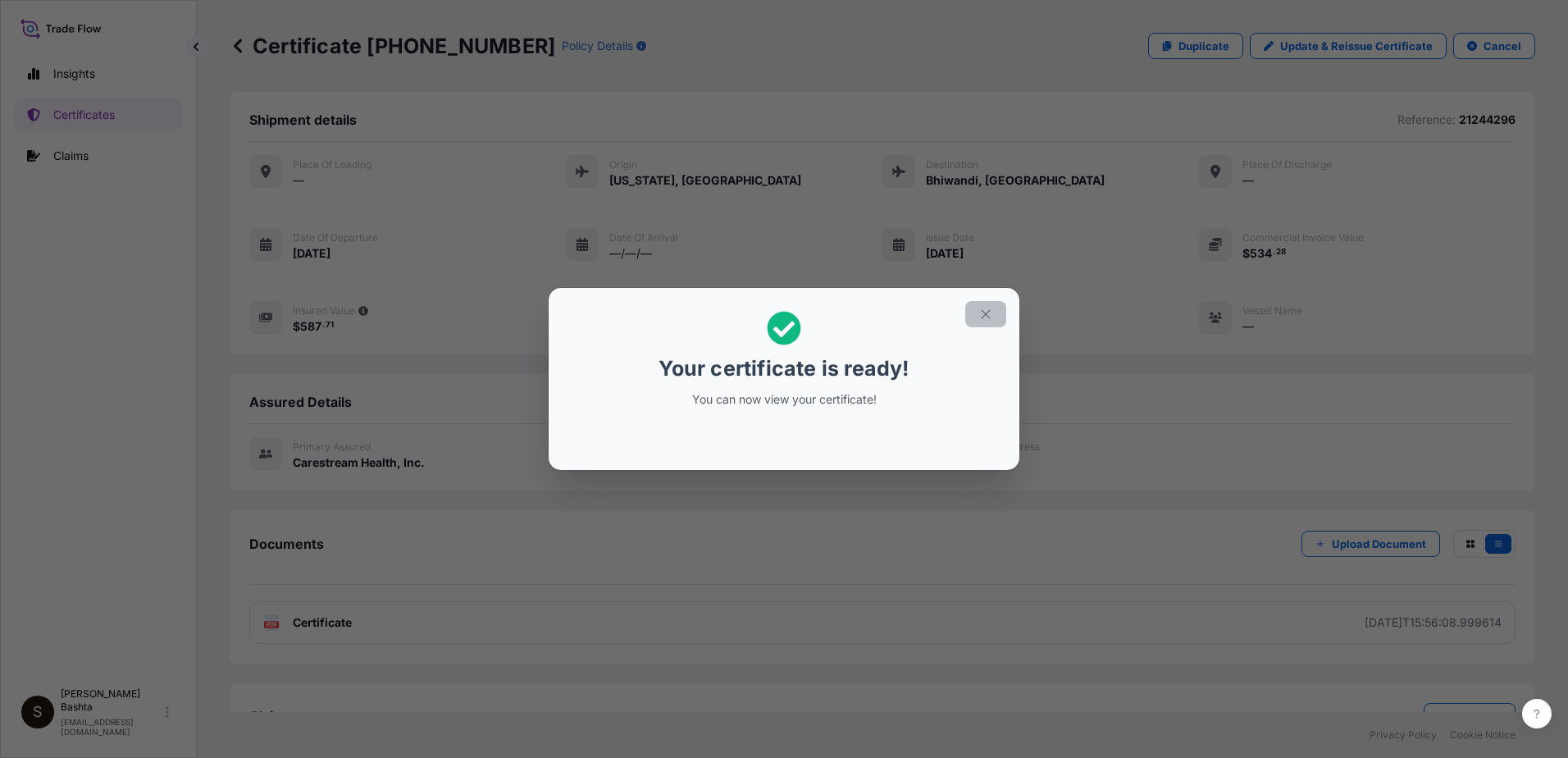
click at [991, 316] on icon "button" at bounding box center [986, 314] width 15 height 15
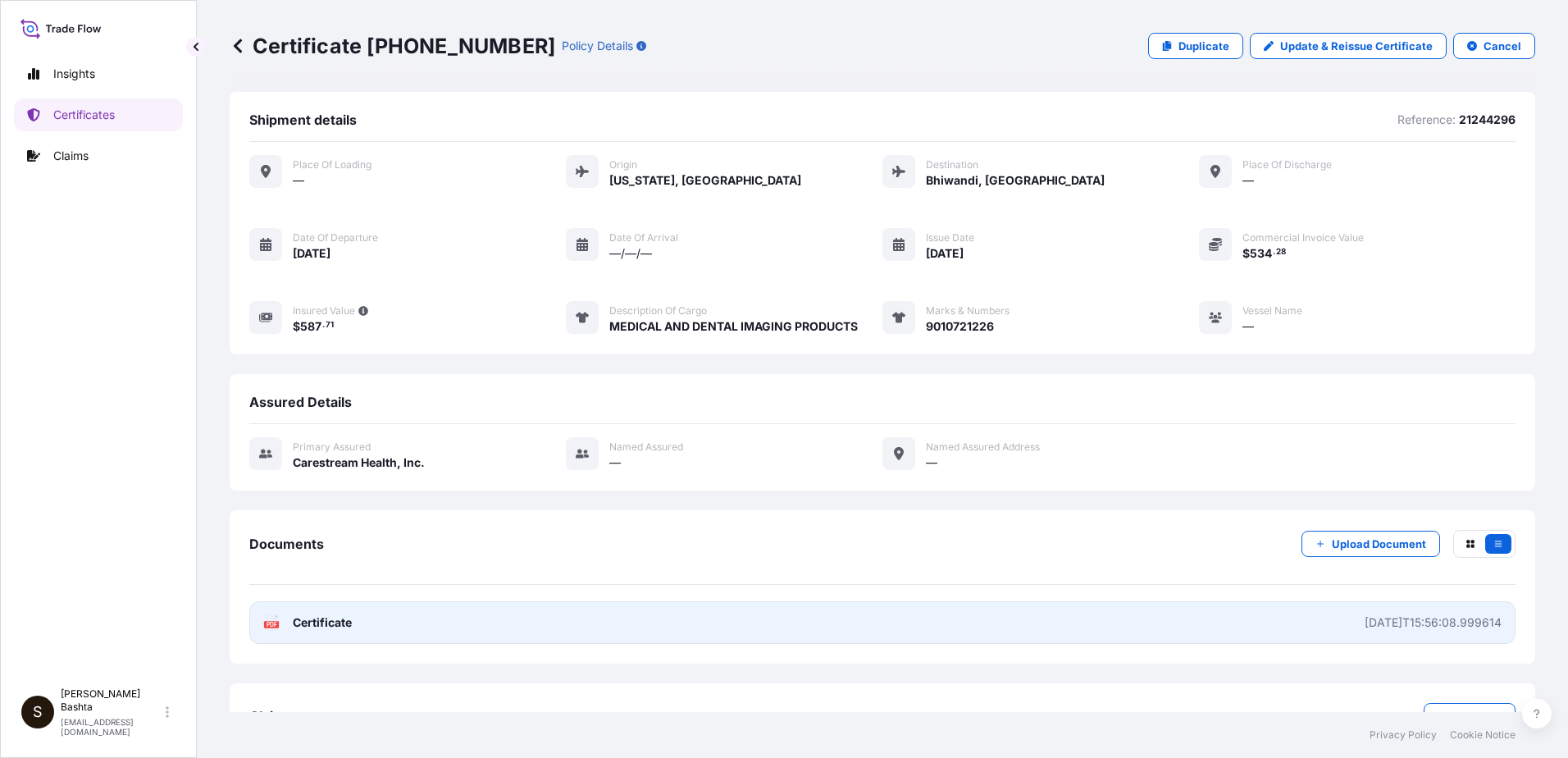
click at [269, 624] on text "PDF" at bounding box center [271, 625] width 11 height 6
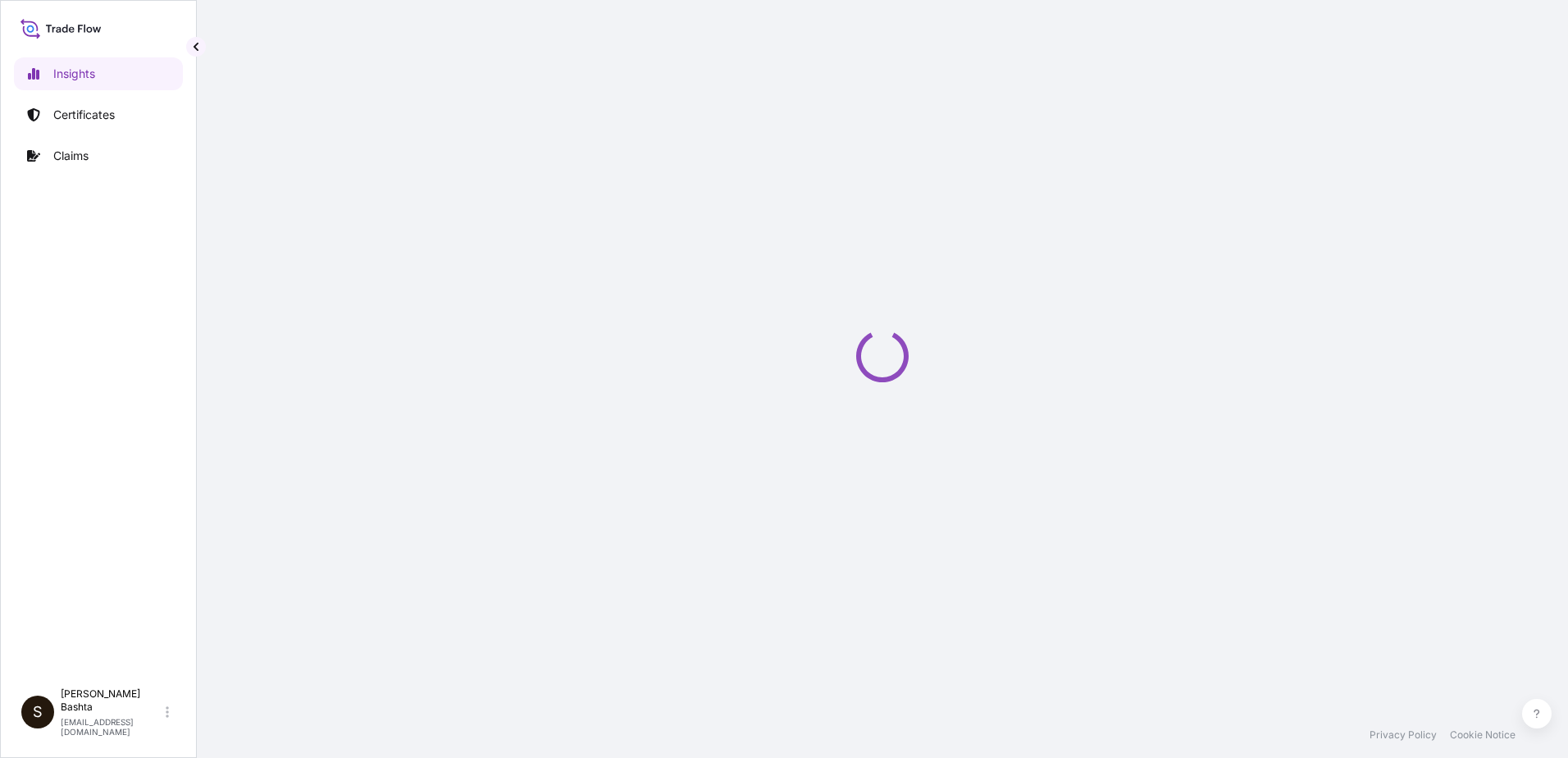
select select "2025"
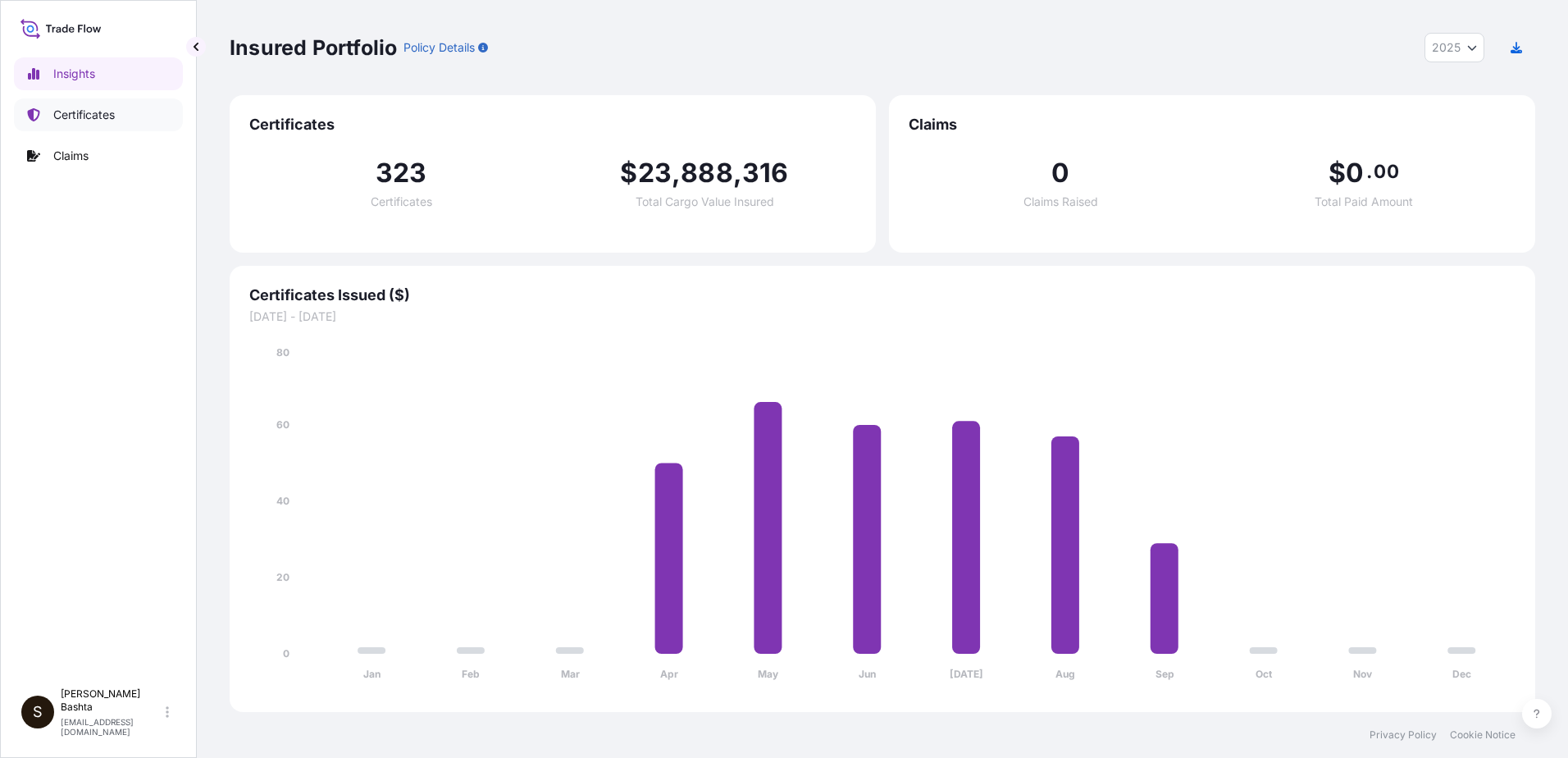
click at [105, 122] on p "Certificates" at bounding box center [84, 115] width 61 height 17
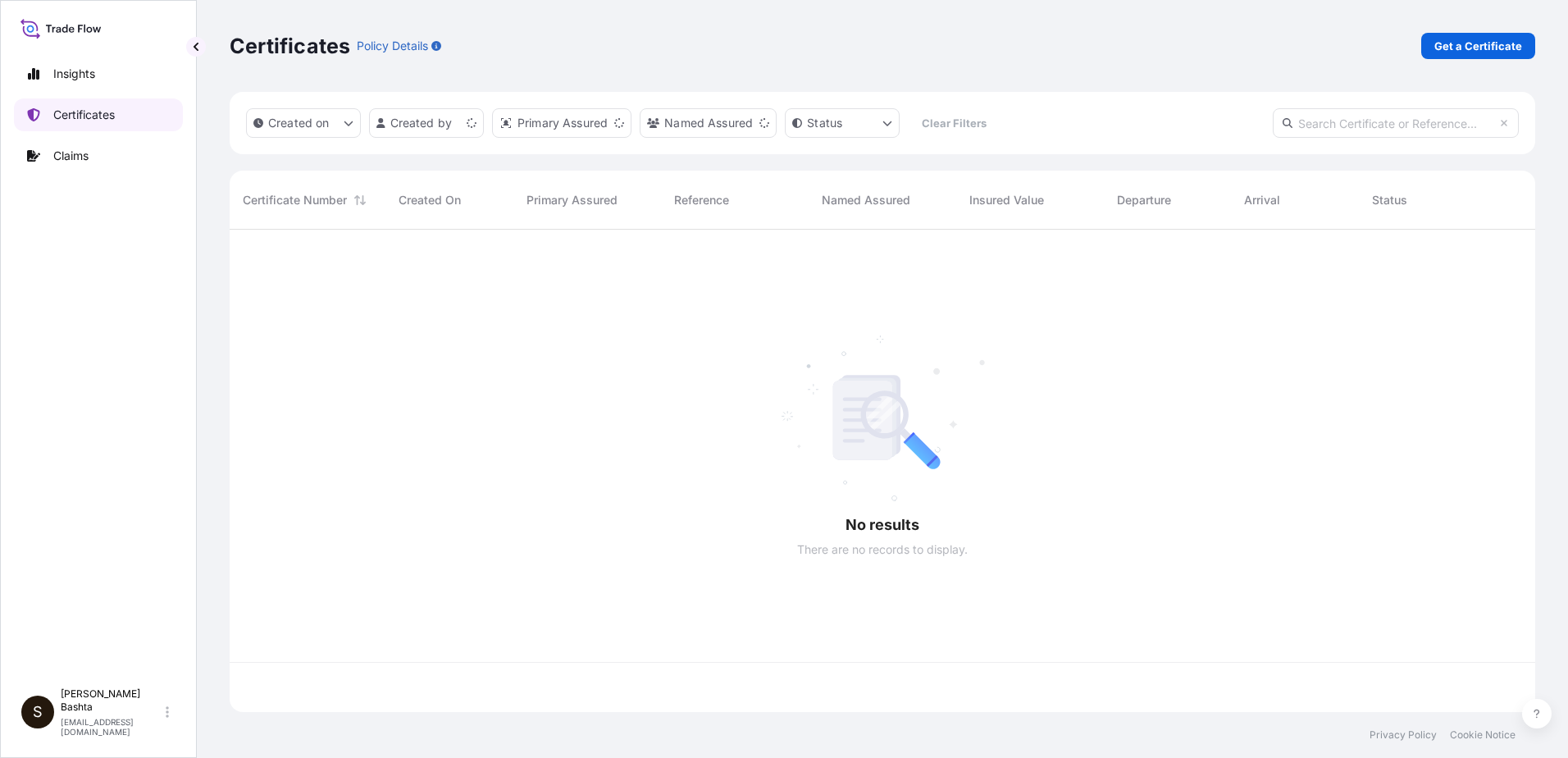
scroll to position [479, 1294]
click at [443, 204] on span "Created On" at bounding box center [430, 199] width 62 height 17
click at [446, 202] on span "Created On" at bounding box center [430, 199] width 62 height 17
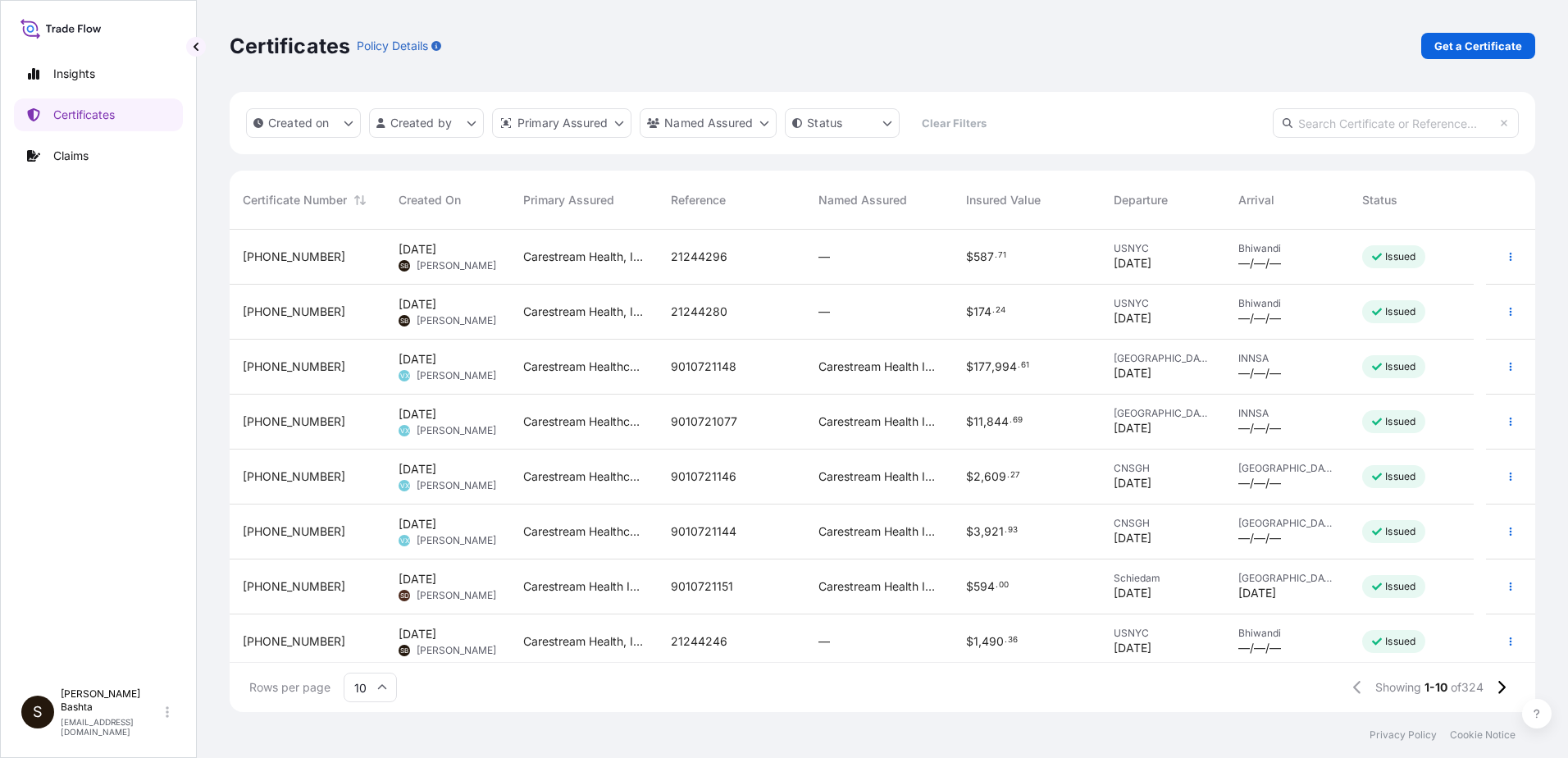
click at [434, 258] on span "12 Sep 2025 SB Stella Bashta" at bounding box center [447, 257] width 97 height 31
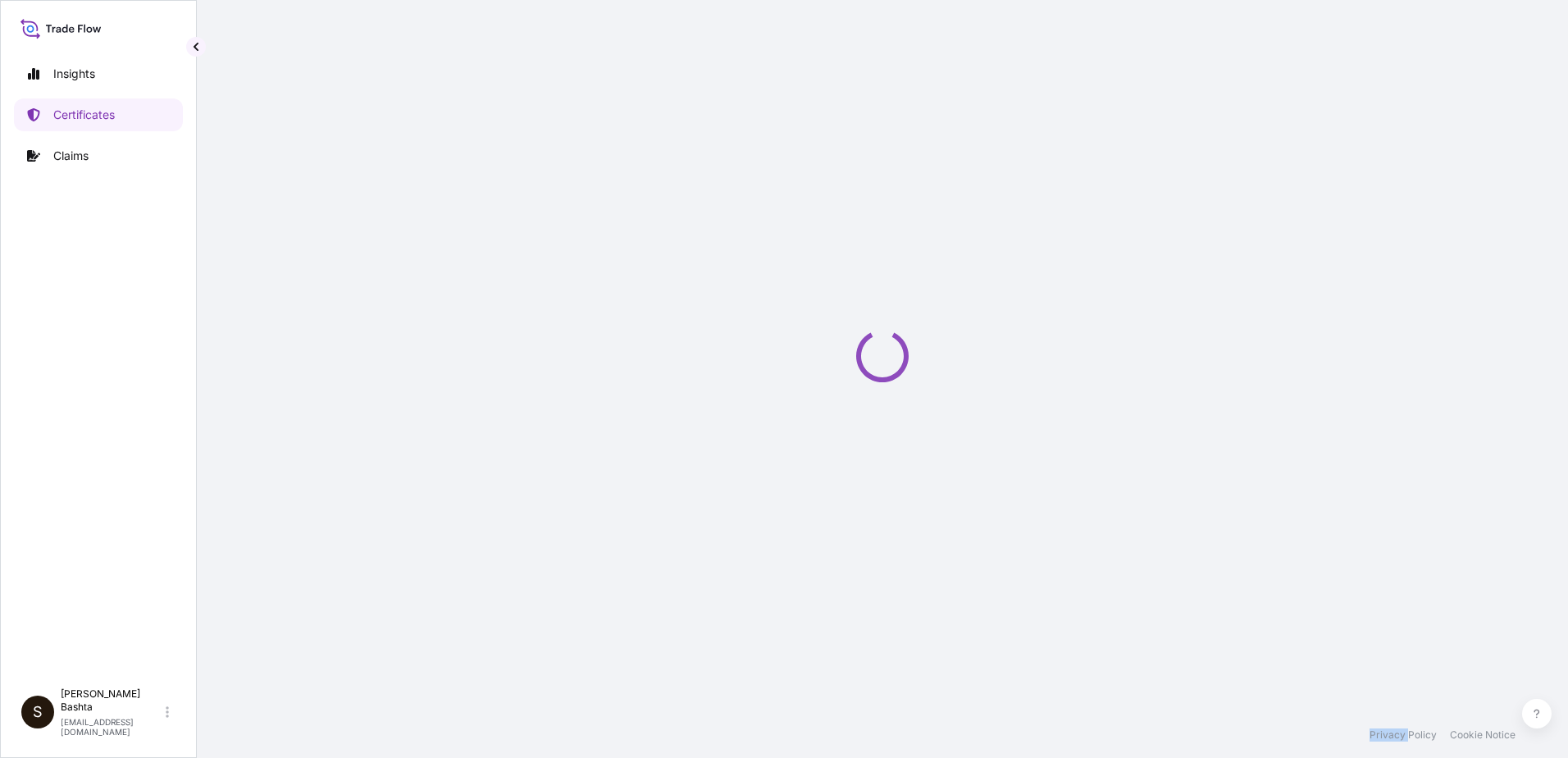
click at [434, 258] on div "Loading" at bounding box center [882, 356] width 1306 height 711
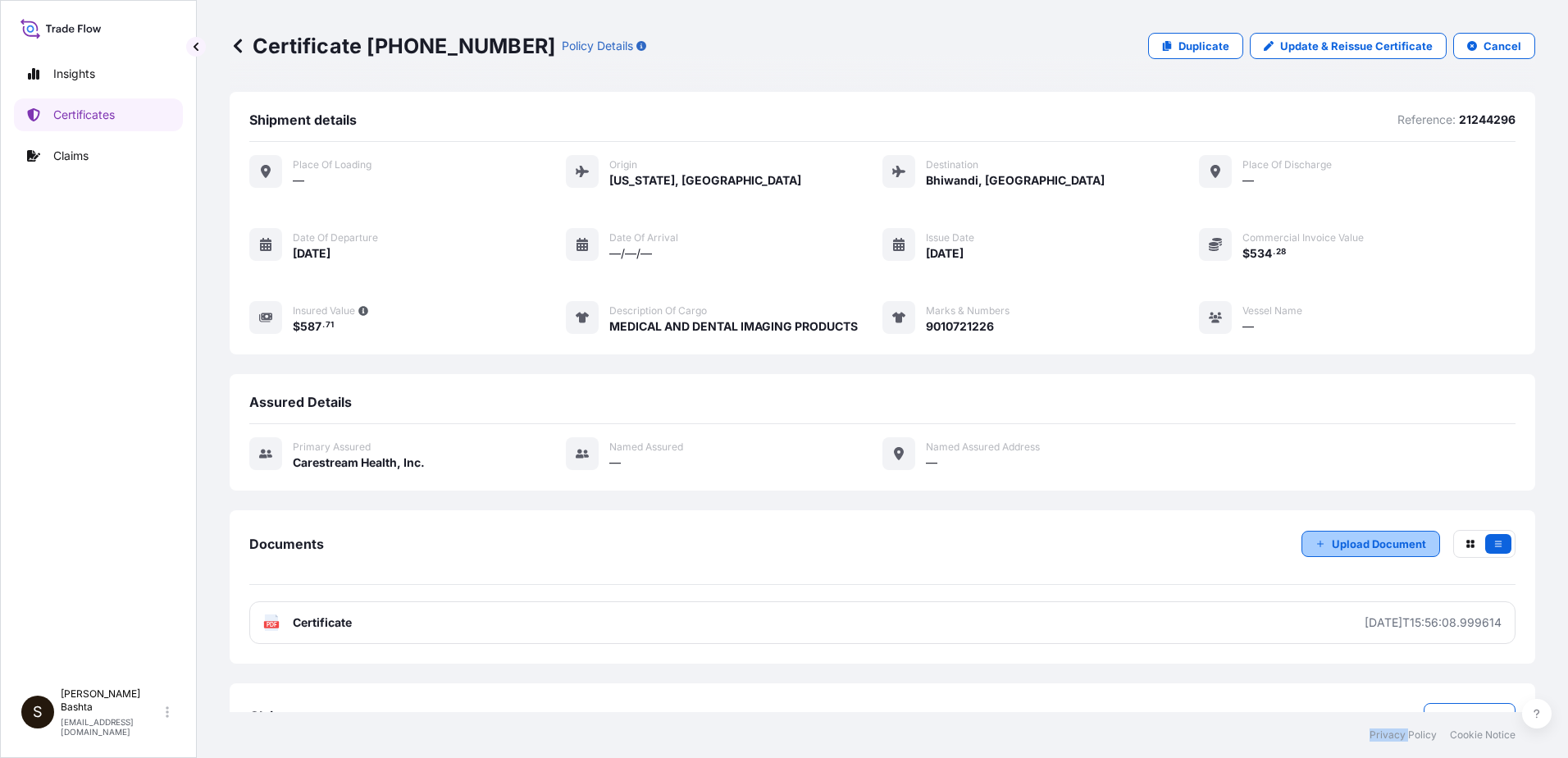
click at [1376, 543] on p "Upload Document" at bounding box center [1378, 543] width 94 height 17
click at [1489, 549] on button "button" at bounding box center [1498, 543] width 26 height 19
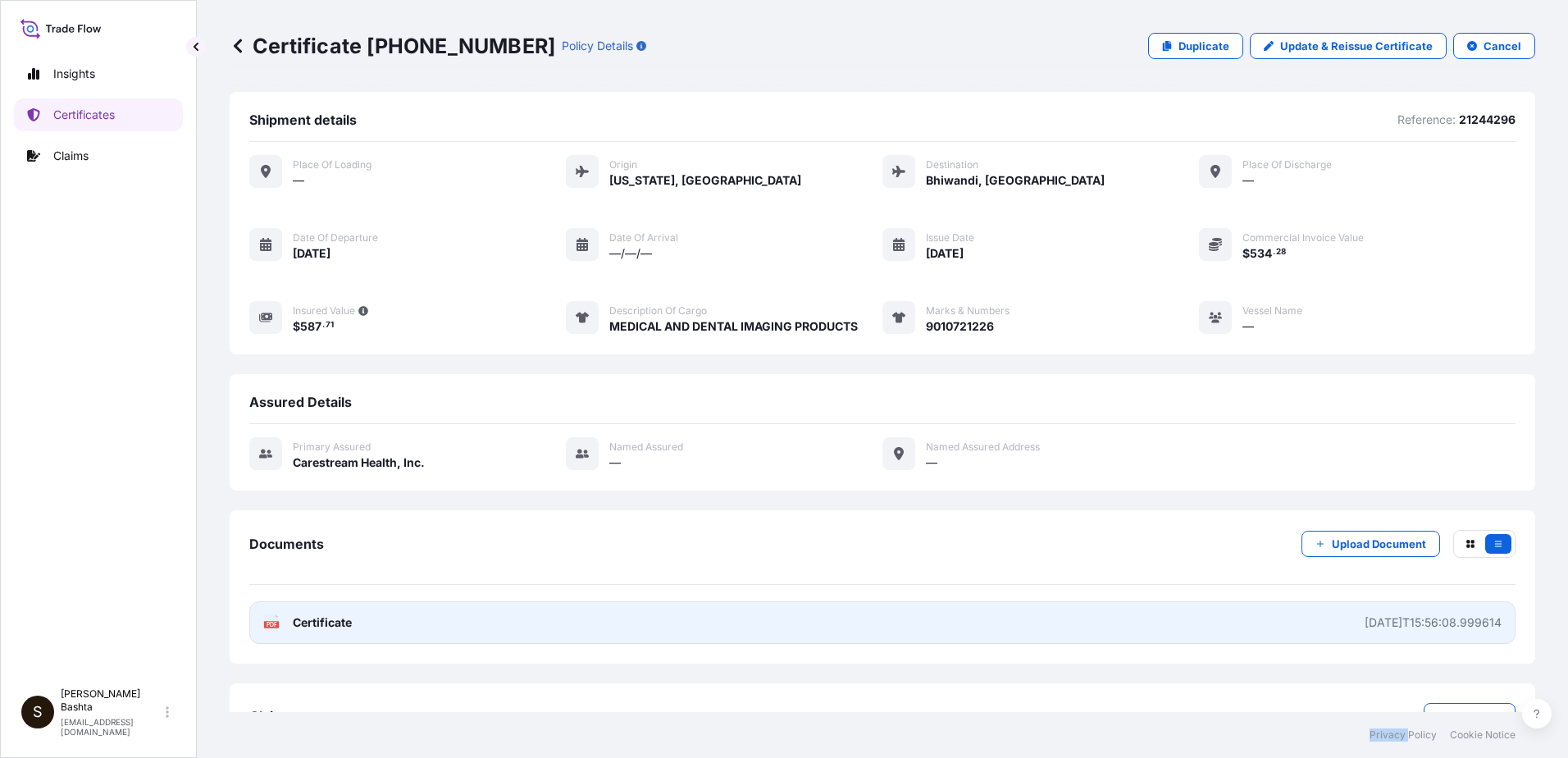
click at [273, 624] on text "PDF" at bounding box center [271, 625] width 11 height 6
